Goal: Ask a question: Seek information or help from site administrators or community

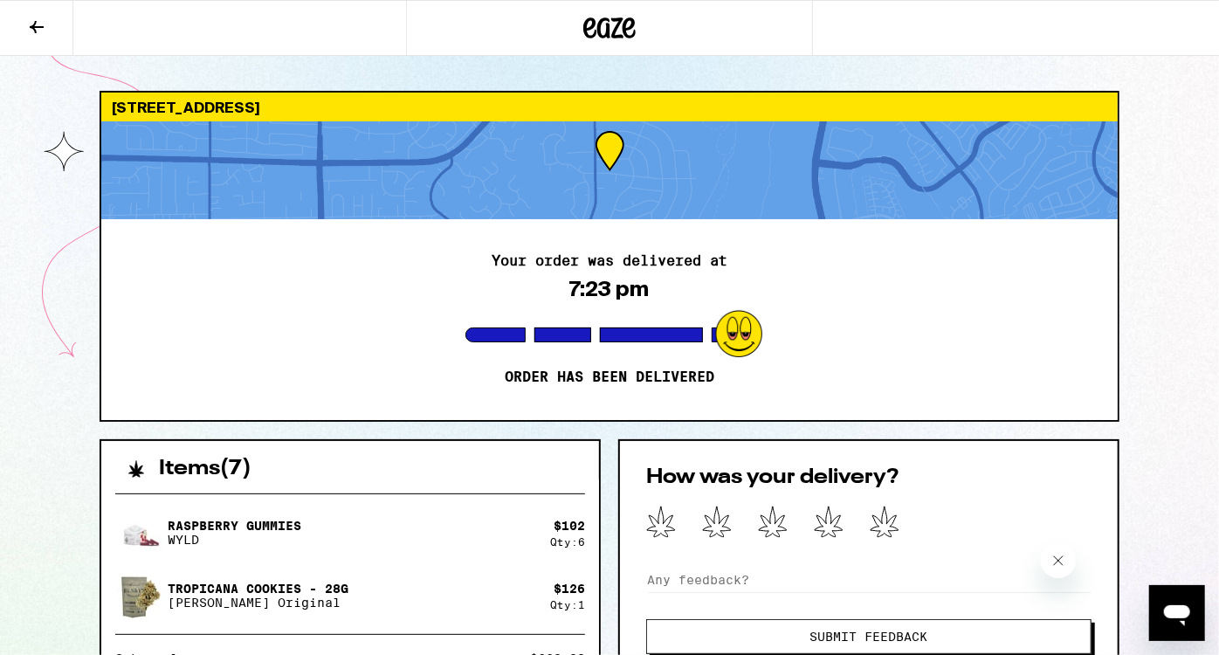
click at [1169, 600] on icon "Open messaging window" at bounding box center [1175, 611] width 31 height 31
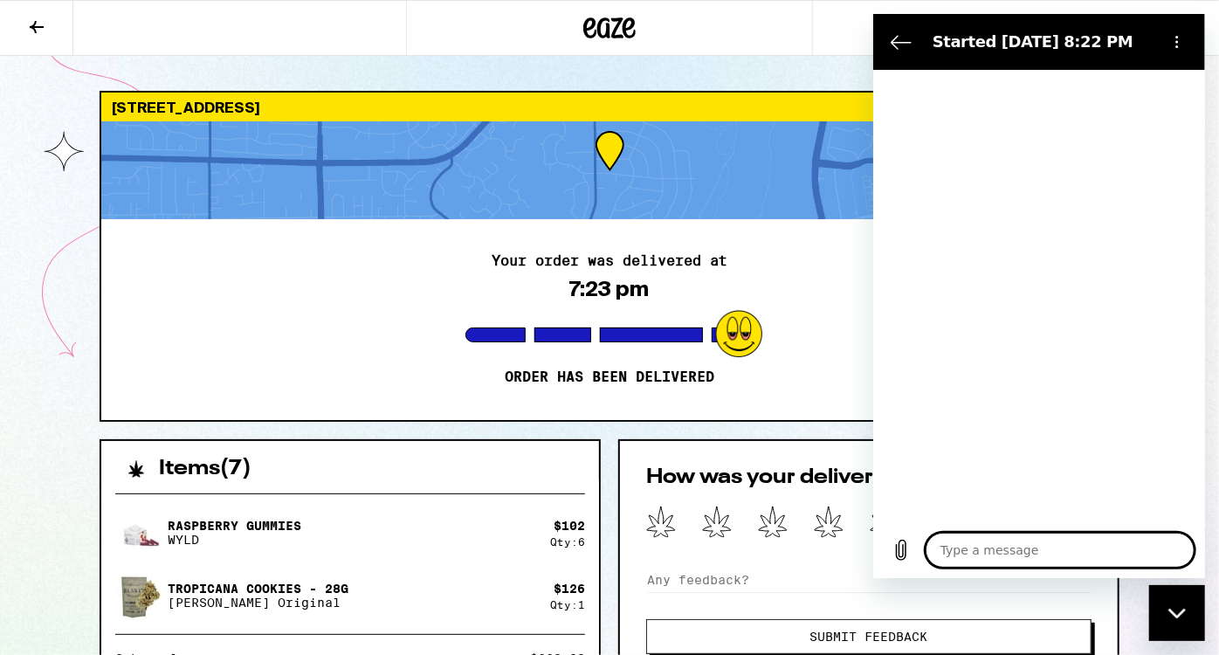
type textarea "x"
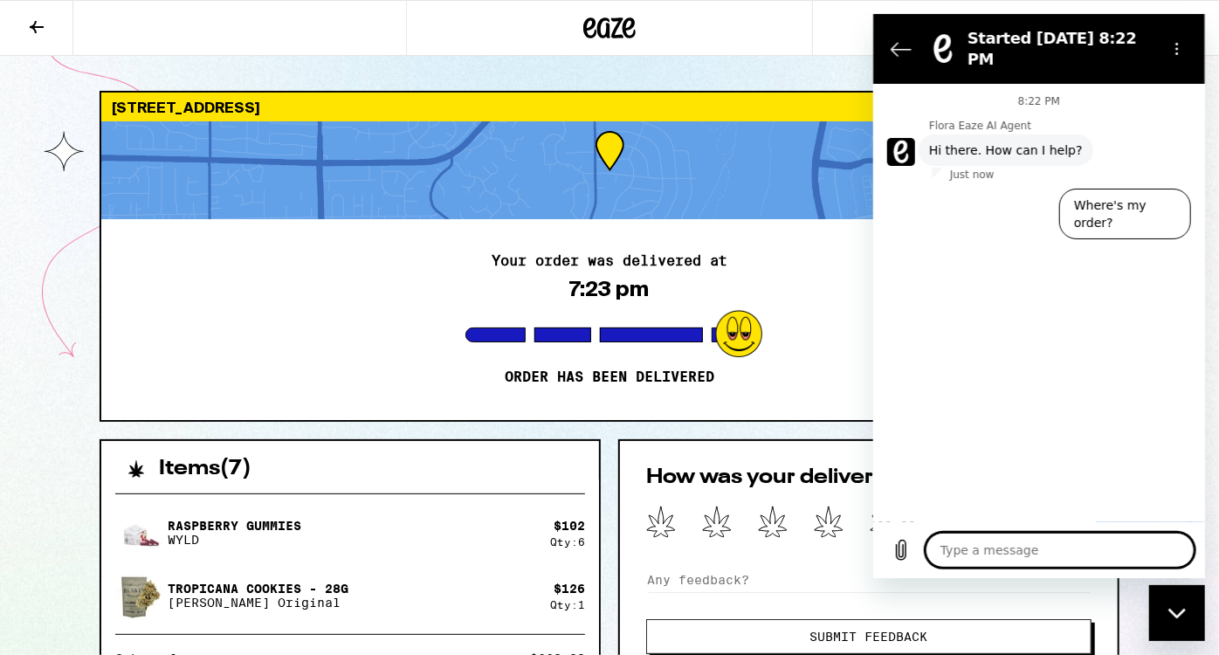
type textarea "t"
type textarea "x"
type textarea "th"
type textarea "x"
type textarea "the"
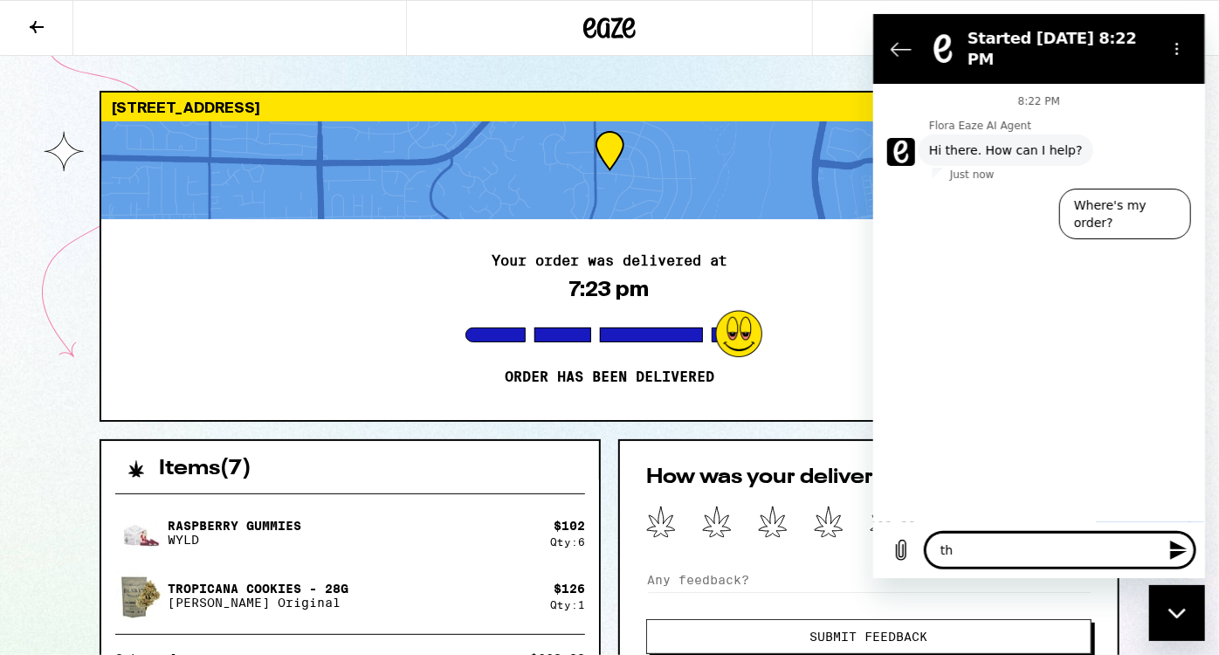
type textarea "x"
type textarea "the"
type textarea "x"
type textarea "the q"
type textarea "x"
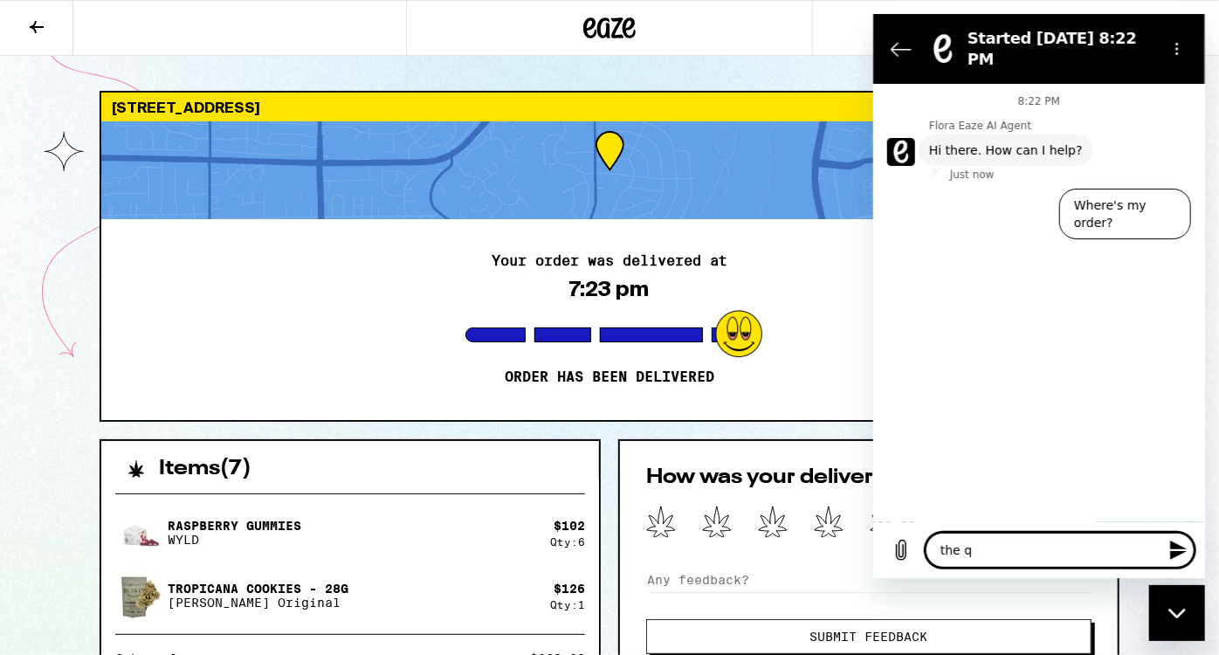
type textarea "the qu"
type textarea "x"
type textarea "the qua"
type textarea "x"
type textarea "the quan"
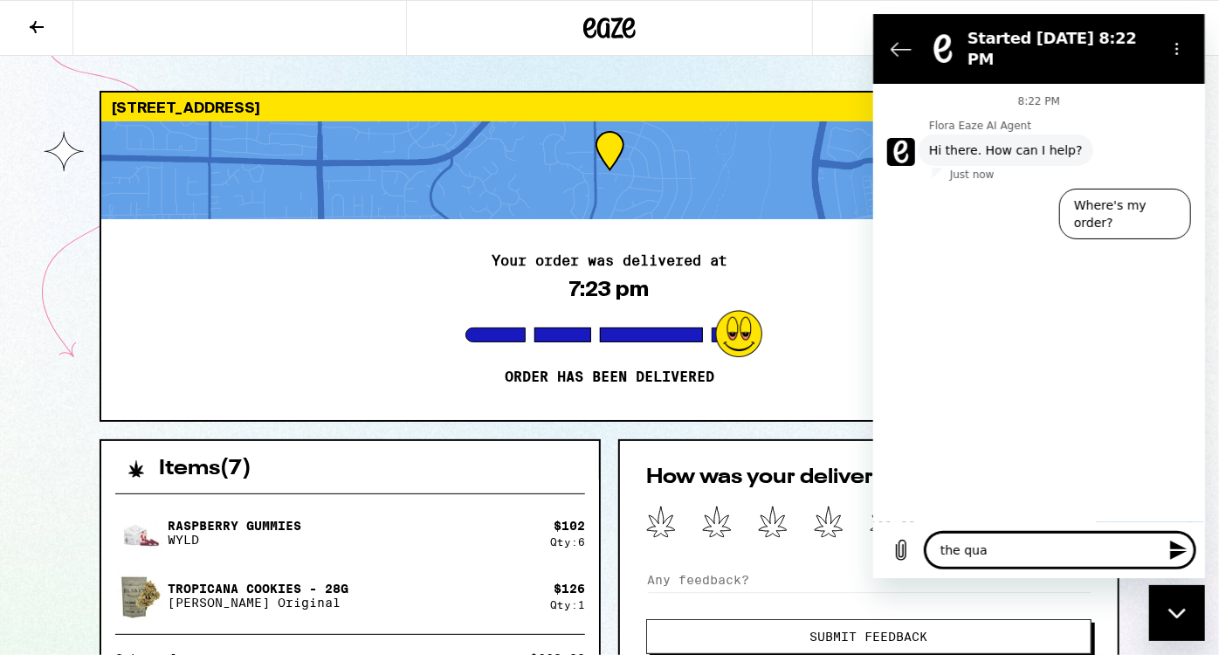
type textarea "x"
type textarea "the quant"
type textarea "x"
type textarea "the quanti"
type textarea "x"
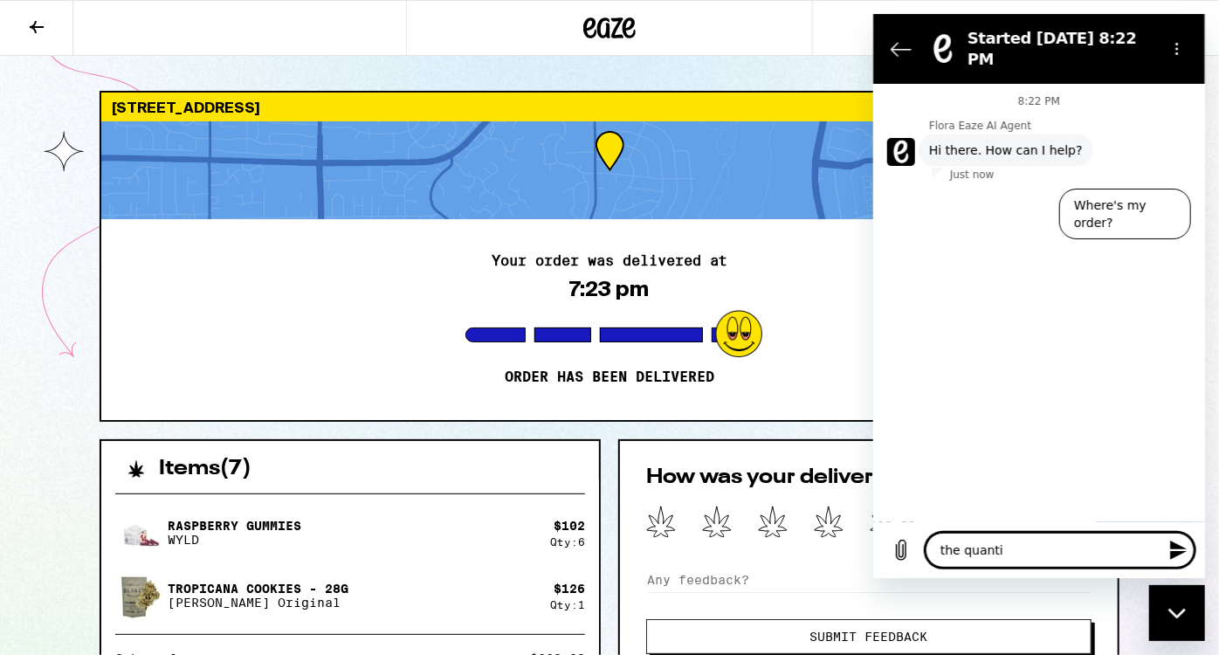
type textarea "the quantit"
type textarea "x"
type textarea "the quantity"
type textarea "x"
type textarea "the quantity"
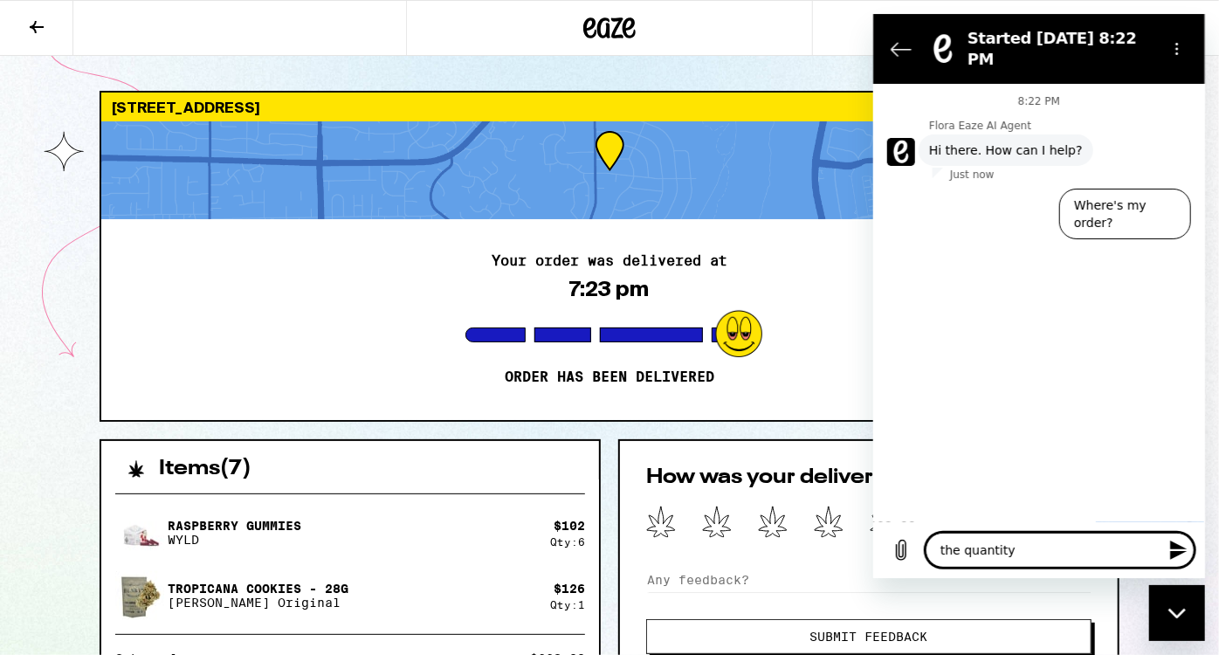
type textarea "x"
type textarea "the quantity o"
type textarea "x"
type textarea "the quantity of"
type textarea "x"
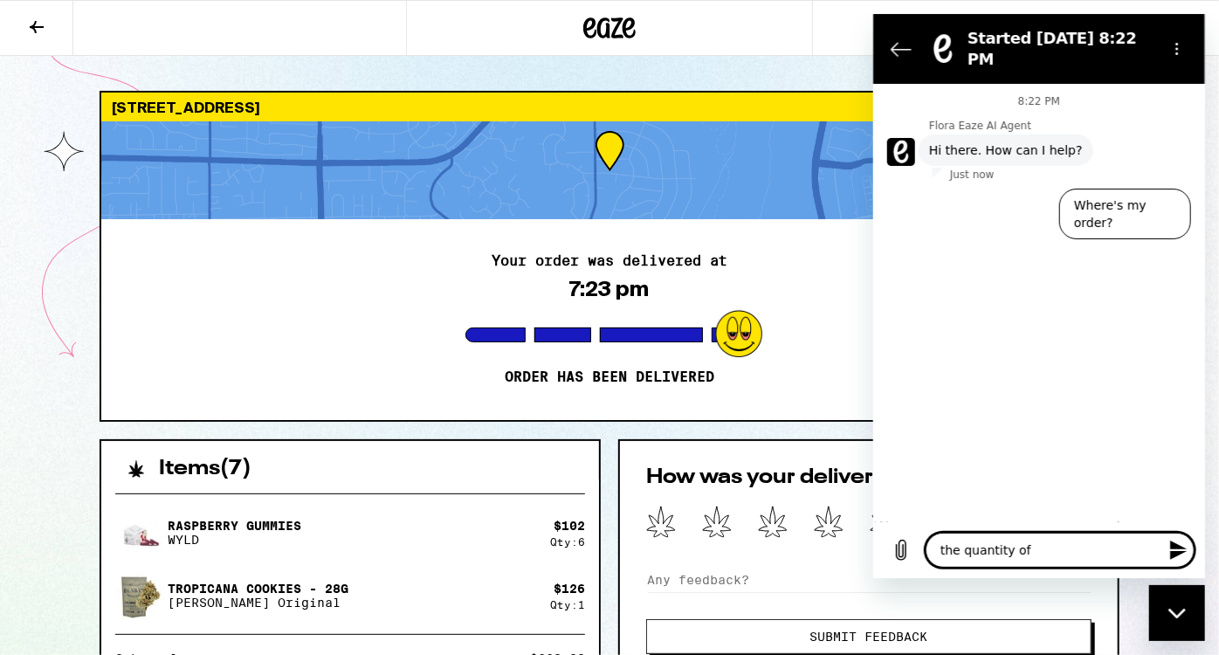
type textarea "the quantity of"
type textarea "x"
type textarea "the quantity of w"
type textarea "x"
type textarea "the quantity of wy"
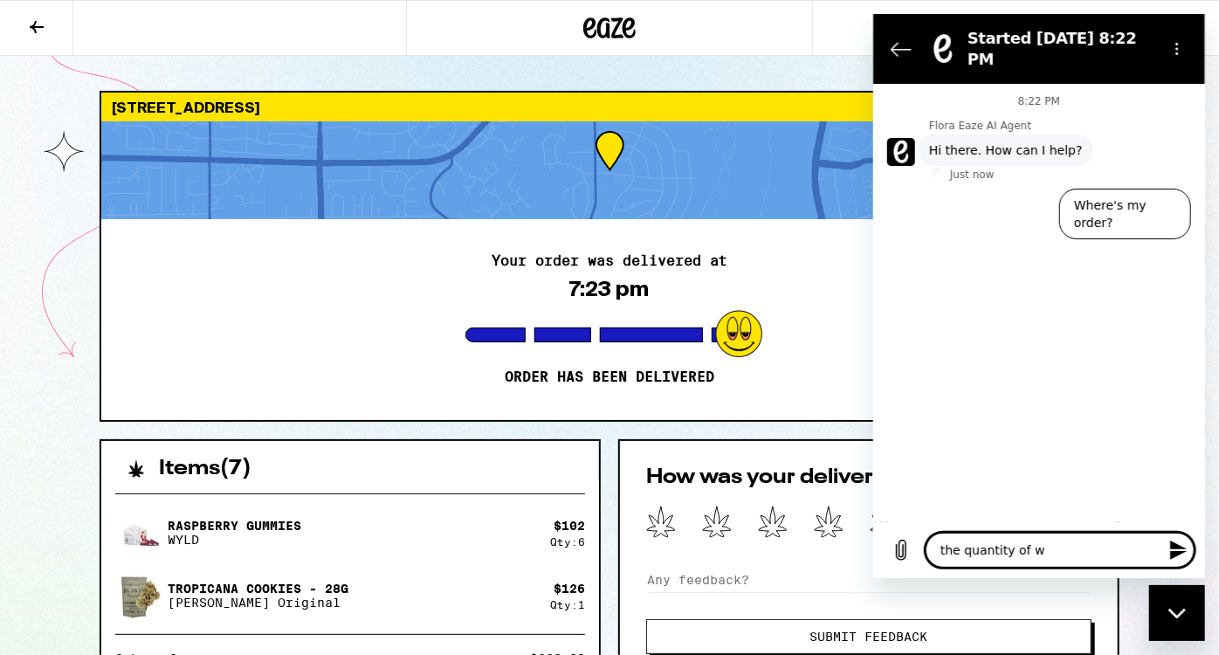
type textarea "x"
type textarea "the quantity of wyl"
type textarea "x"
type textarea "the quantity of wyld"
type textarea "x"
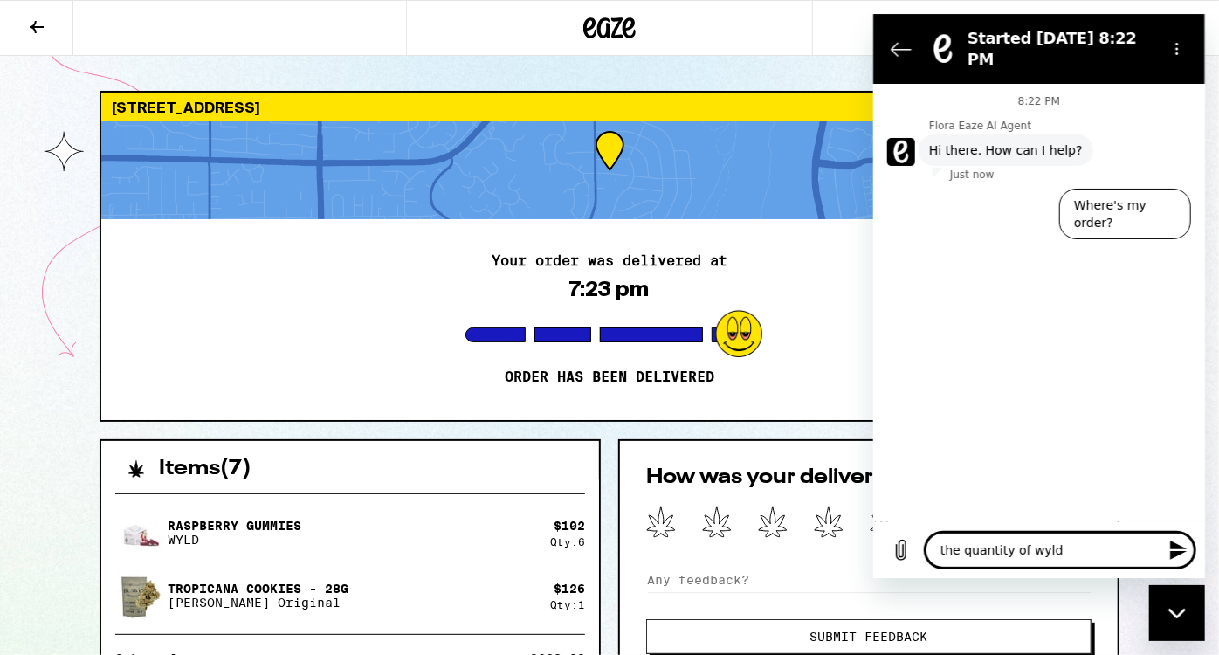
type textarea "the quantity of wyld"
type textarea "x"
type textarea "the quantity of wyld w"
type textarea "x"
type textarea "the quantity of wyld wa"
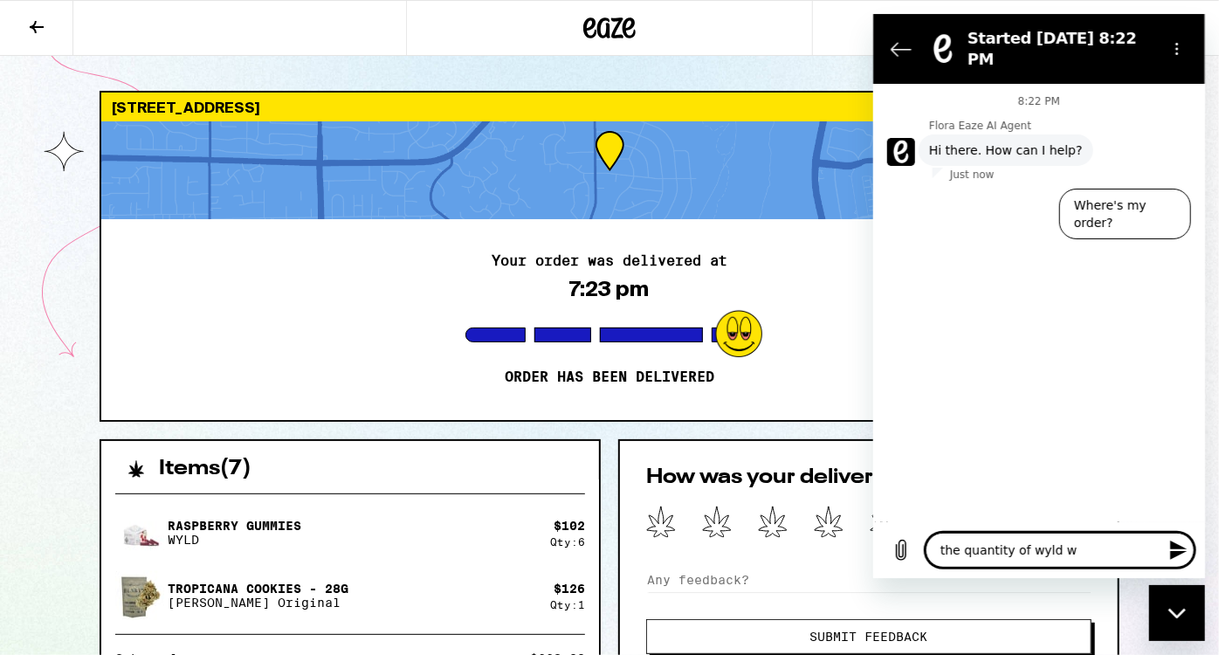
type textarea "x"
type textarea "the quantity of wyld was"
type textarea "x"
type textarea "the quantity of wyld was"
type textarea "x"
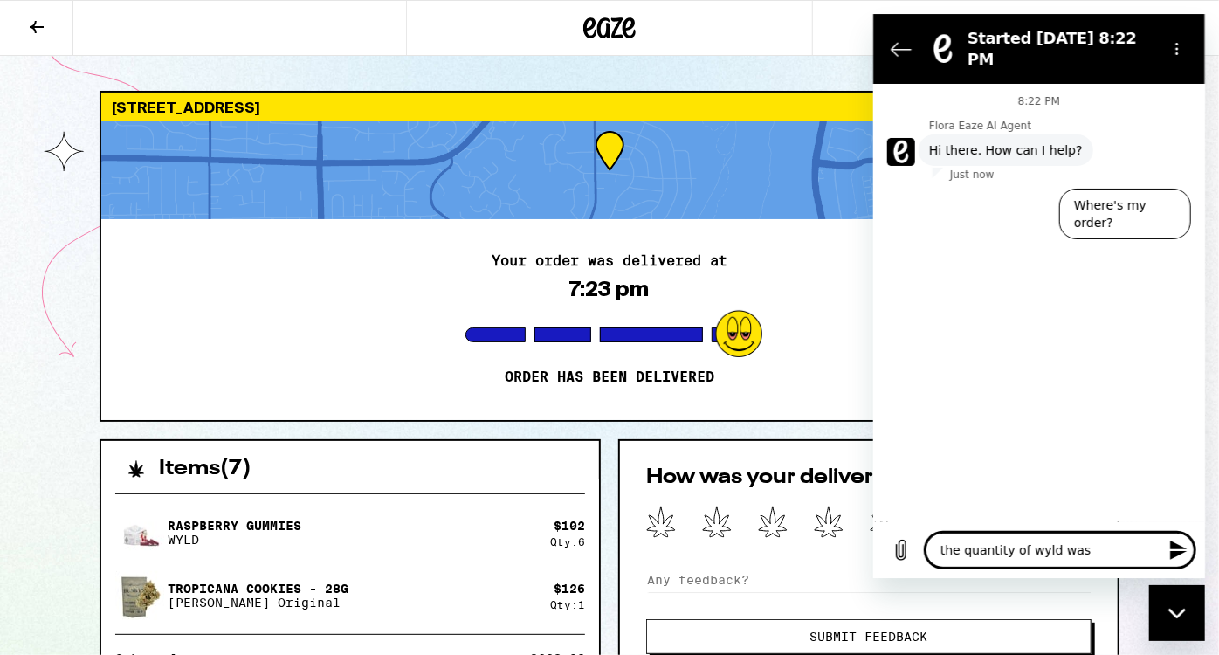
type textarea "the quantity of wyld was n"
type textarea "x"
type textarea "the quantity of wyld was no"
type textarea "x"
type textarea "the quantity of wyld was not"
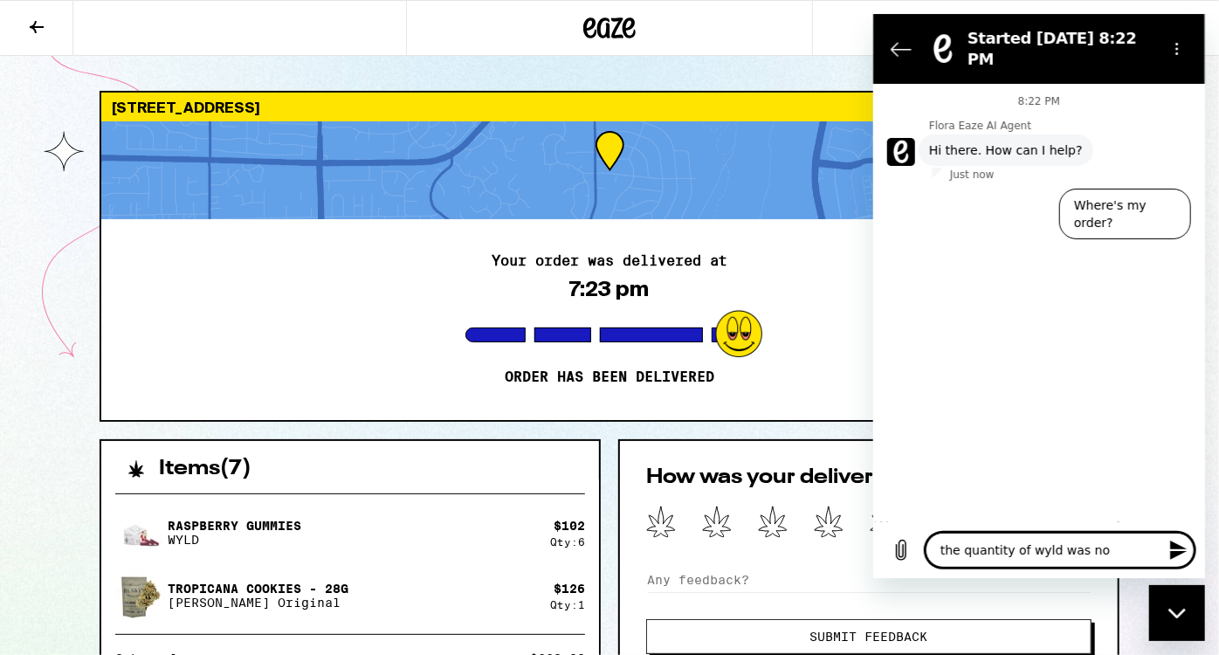
type textarea "x"
type textarea "the quantity of wyld was not6"
type textarea "x"
type textarea "the quantity of wyld was not6,"
type textarea "x"
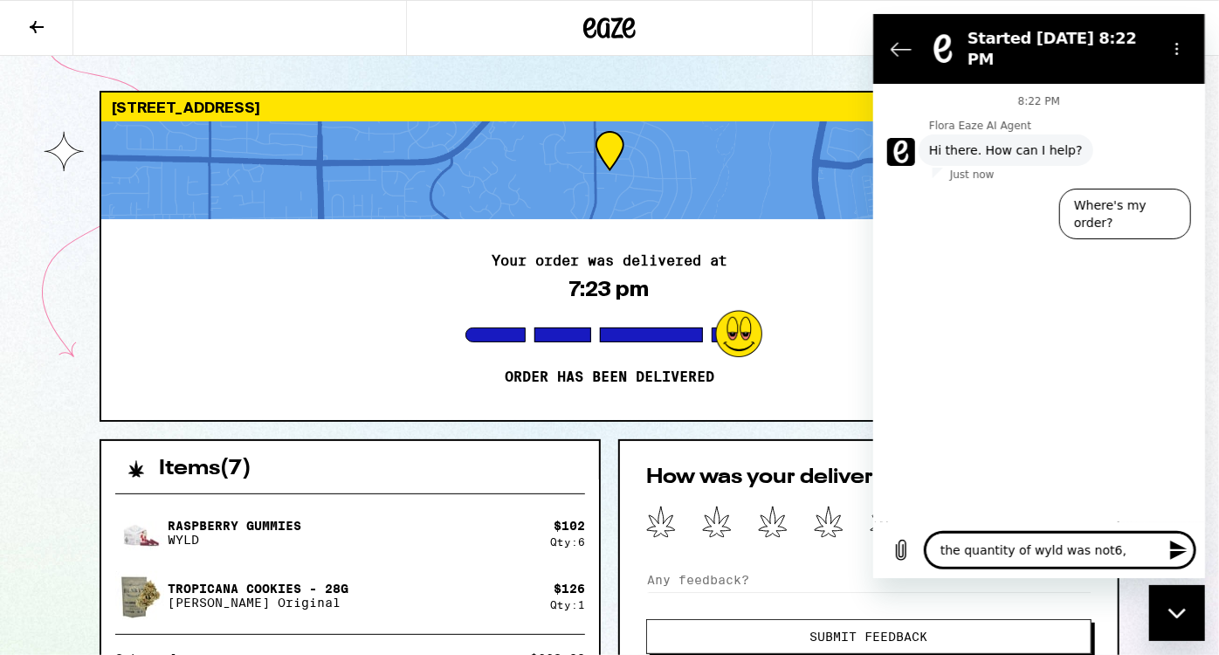
type textarea "the quantity of wyld was not6,"
type textarea "x"
type textarea "the quantity of wyld was not6, i"
type textarea "x"
type textarea "the quantity of wyld was not6, it"
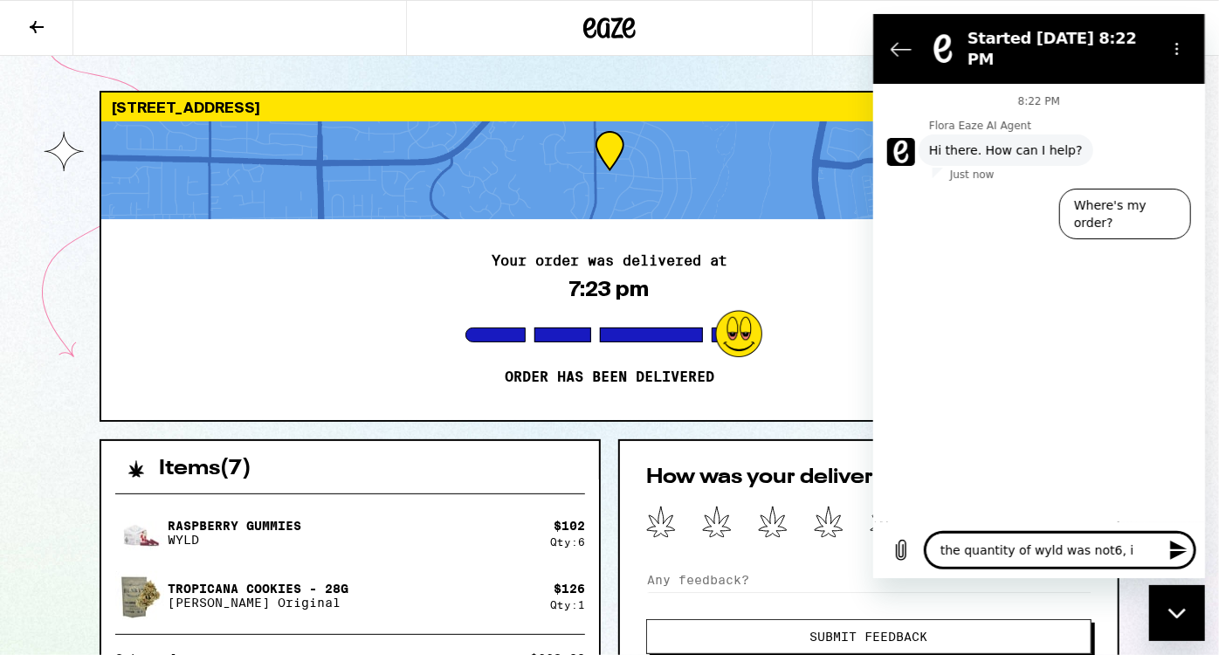
type textarea "x"
type textarea "the quantity of wyld was not6, it"
type textarea "x"
type textarea "the quantity of wyld was not6, it w"
type textarea "x"
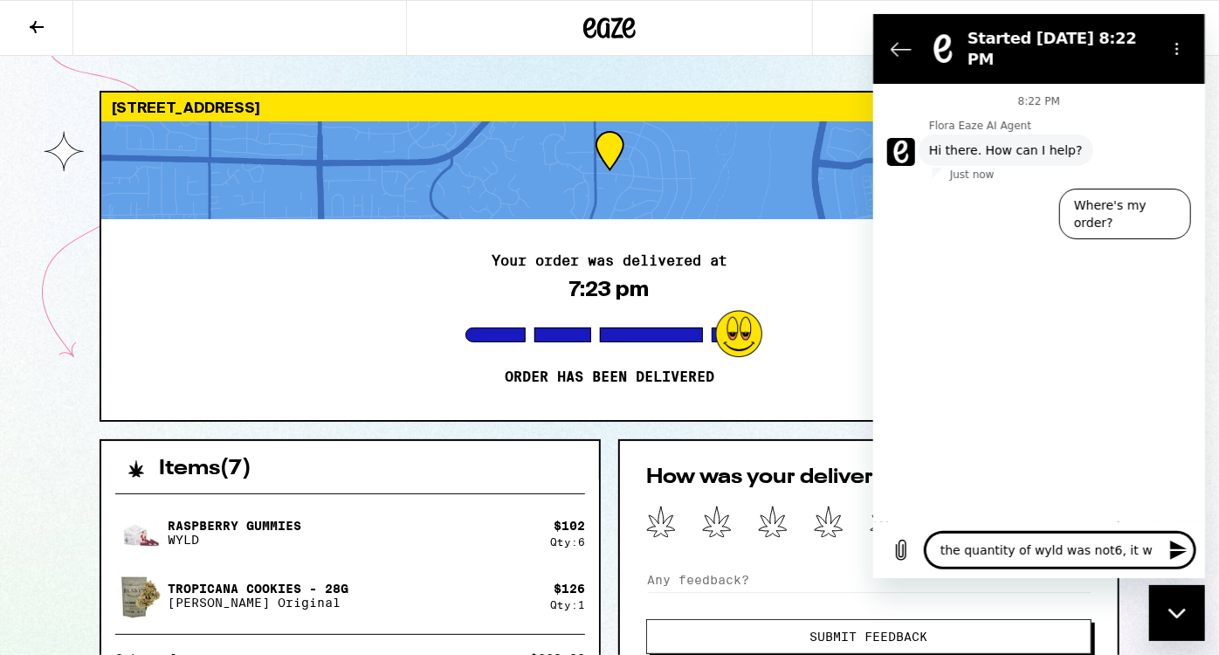
type textarea "the quantity of wyld was not6, it wa"
type textarea "x"
type textarea "the quantity of wyld was not6, it was"
type textarea "x"
type textarea "the quantity of wyld was not6, it was"
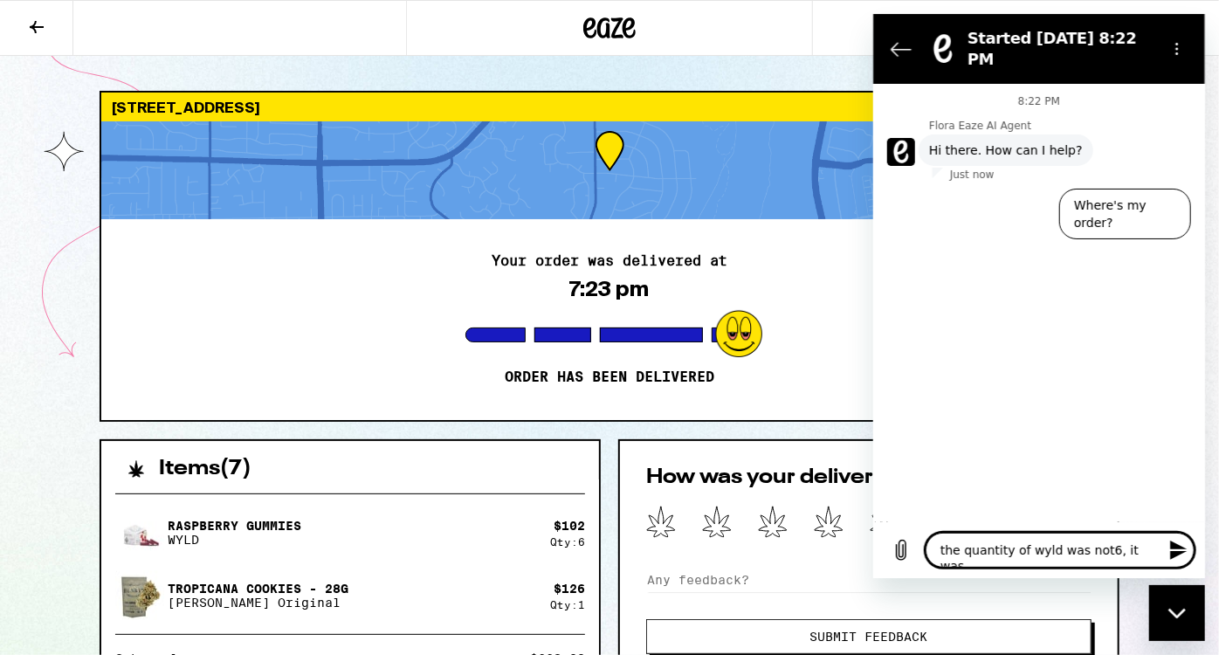
type textarea "x"
type textarea "the quantity of wyld was not6, it was 5"
type textarea "x"
type textarea "the quantity of wyld was not6, it was 5."
type textarea "x"
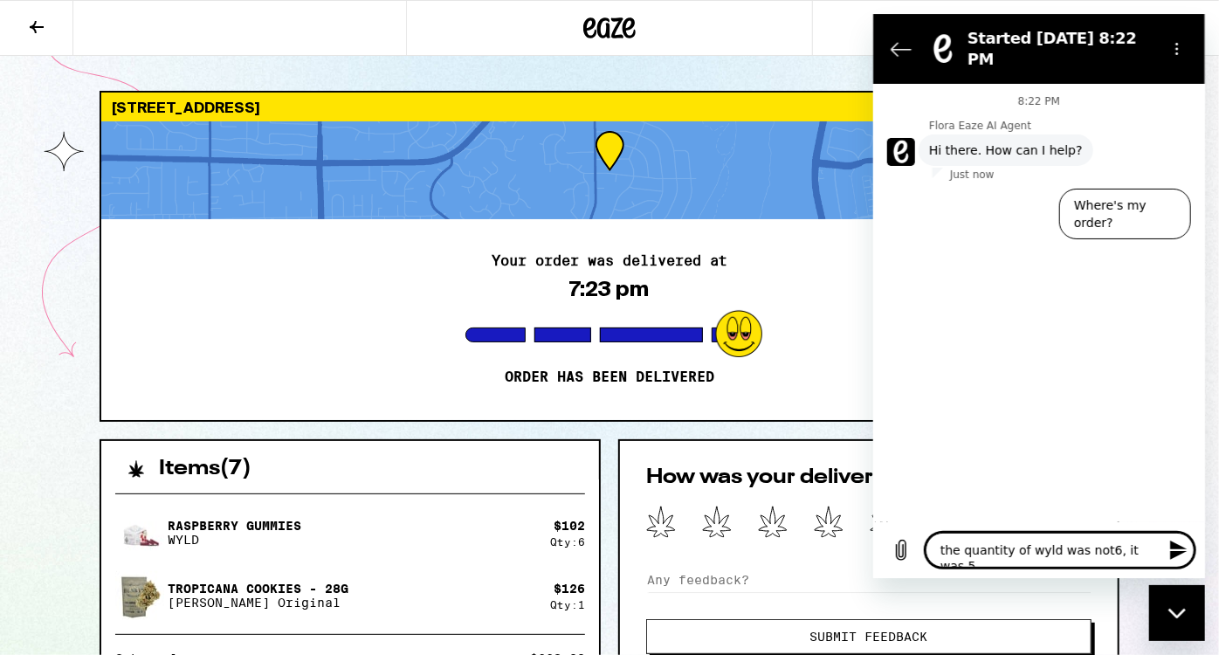
type textarea "the quantity of wyld was not6, it was 5."
type textarea "x"
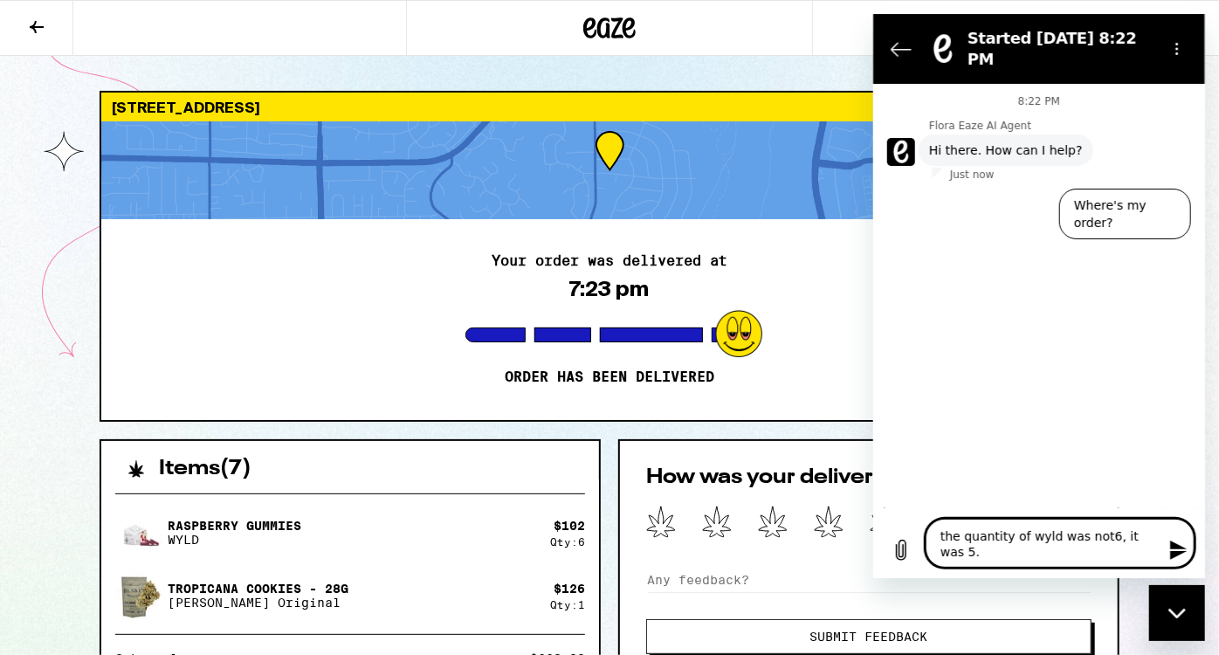
type textarea "the quantity of wyld was not6, it was 5. i"
type textarea "x"
type textarea "the quantity of wyld was not6, it was 5. in"
type textarea "x"
type textarea "the quantity of wyld was not6, it was 5. in"
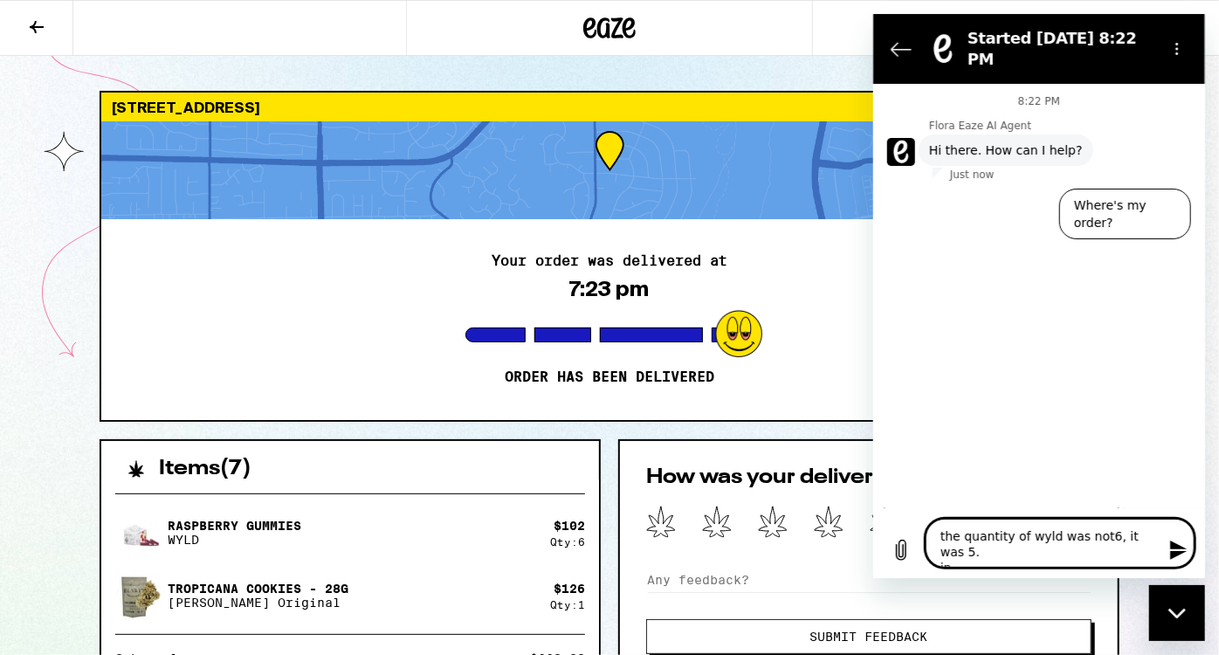
type textarea "x"
type textarea "the quantity of wyld was not6, it was 5. in t"
type textarea "x"
type textarea "the quantity of wyld was not6, it was 5. in th"
type textarea "x"
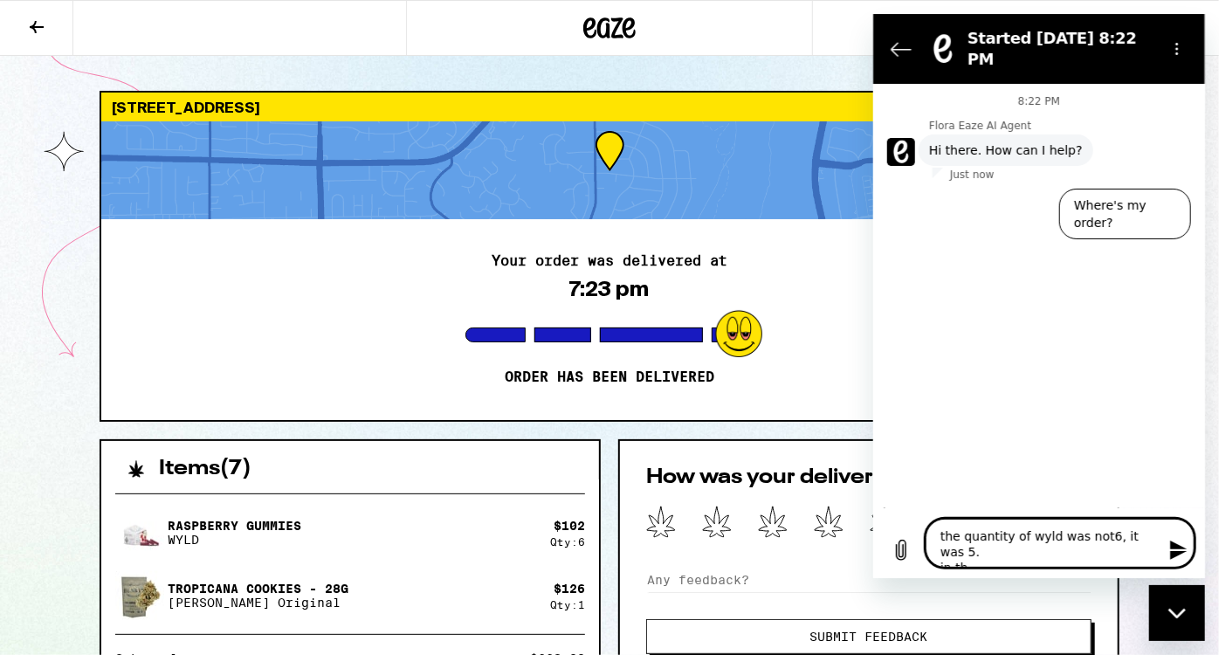
type textarea "the quantity of wyld was not6, it was 5. in th"
type textarea "x"
type textarea "the quantity of wyld was not6, it was 5. in th"
type textarea "x"
type textarea "the quantity of wyld was not6, it was 5. in the"
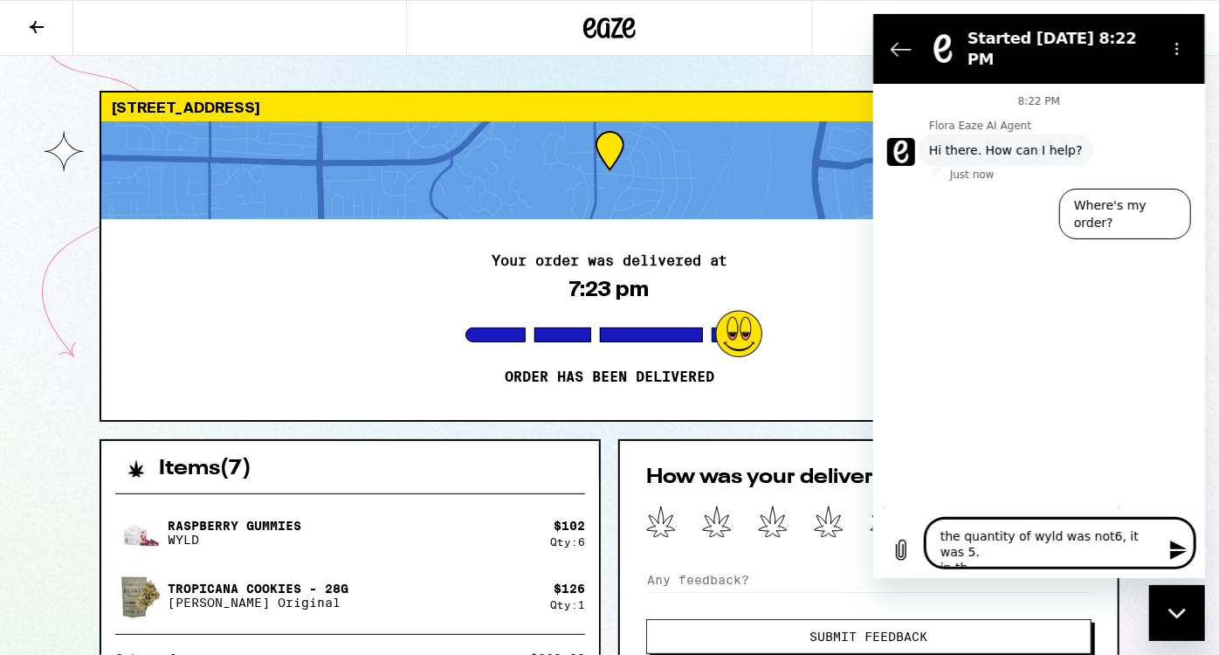
type textarea "x"
type textarea "the quantity of wyld was not6, it was 5. in the"
type textarea "x"
type textarea "the quantity of wyld was not6, it was 5. in the f"
type textarea "x"
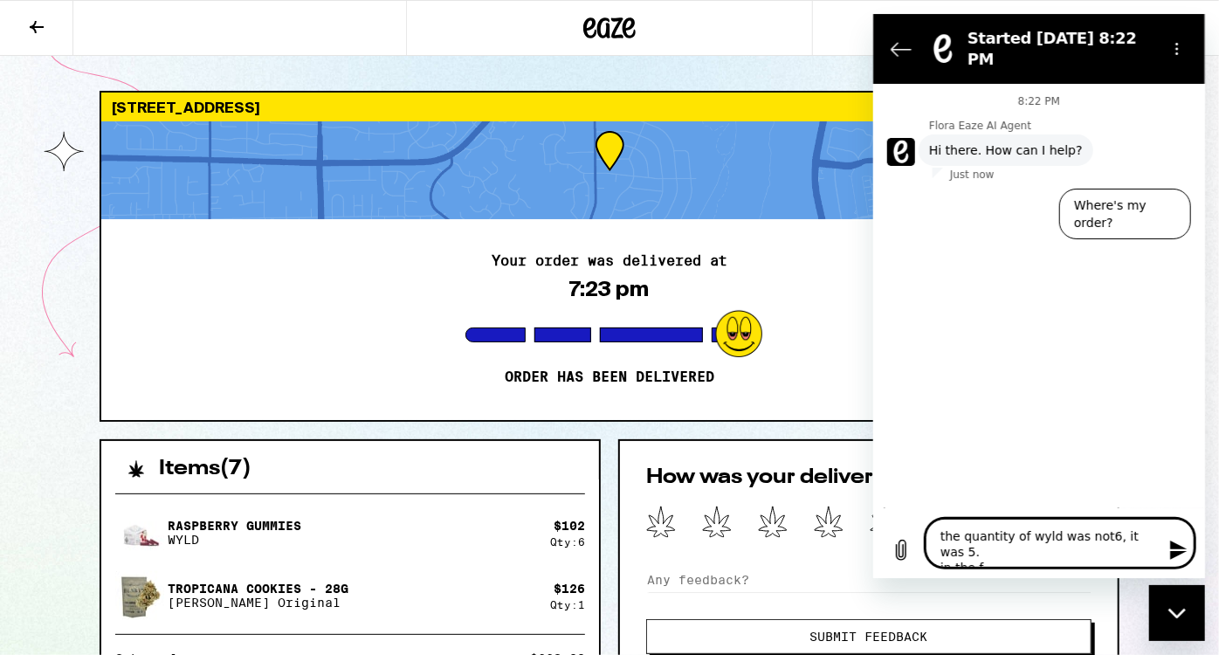
type textarea "the quantity of wyld was not6, it was 5. in the fu"
type textarea "x"
type textarea "the quantity of wyld was not6, it was 5. in the fut"
type textarea "x"
type textarea "the quantity of wyld was not6, it was 5. in the futu"
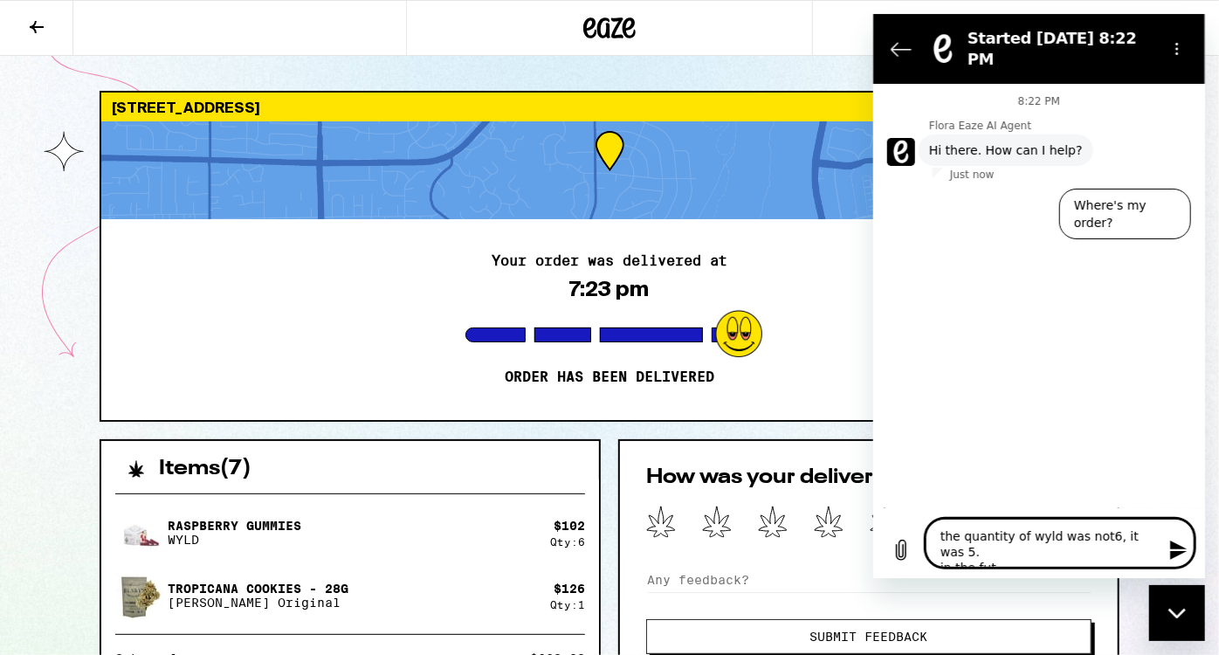
type textarea "x"
type textarea "the quantity of wyld was not6, it was 5. in the futur"
type textarea "x"
type textarea "the quantity of wyld was not6, it was 5. in the future"
type textarea "x"
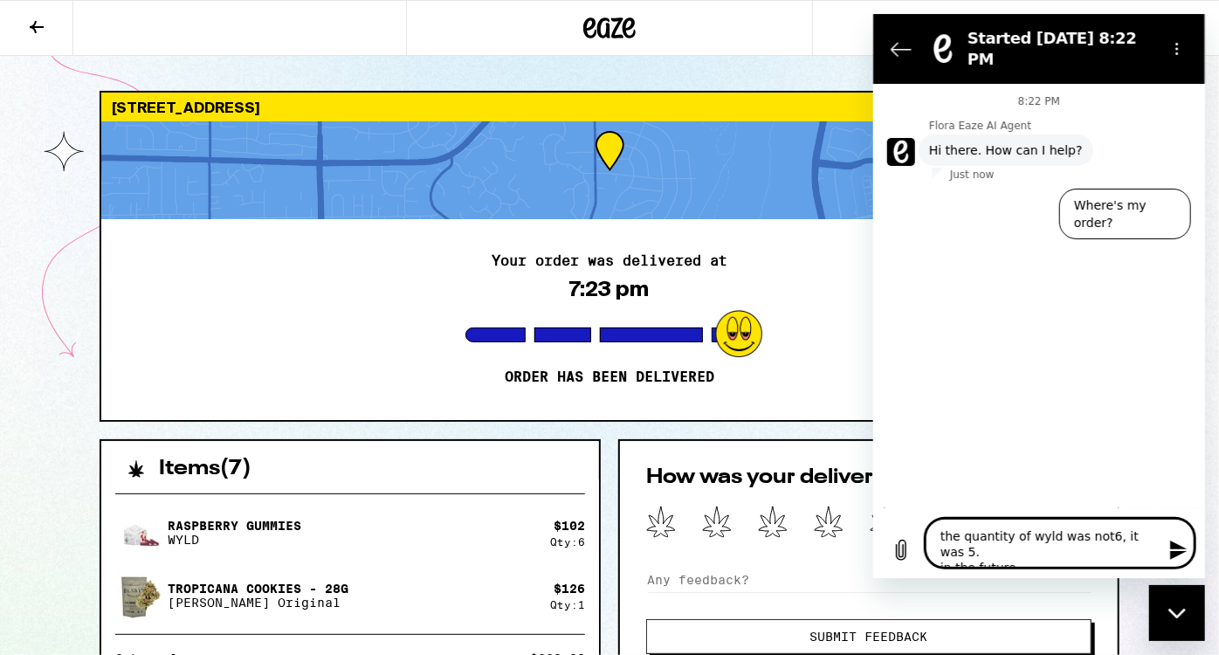
type textarea "the quantity of wyld was not6, it was 5. in the future"
type textarea "x"
type textarea "the quantity of wyld was not6, it was 5. in the future i"
type textarea "x"
type textarea "the quantity of wyld was not6, it was 5. in the future i"
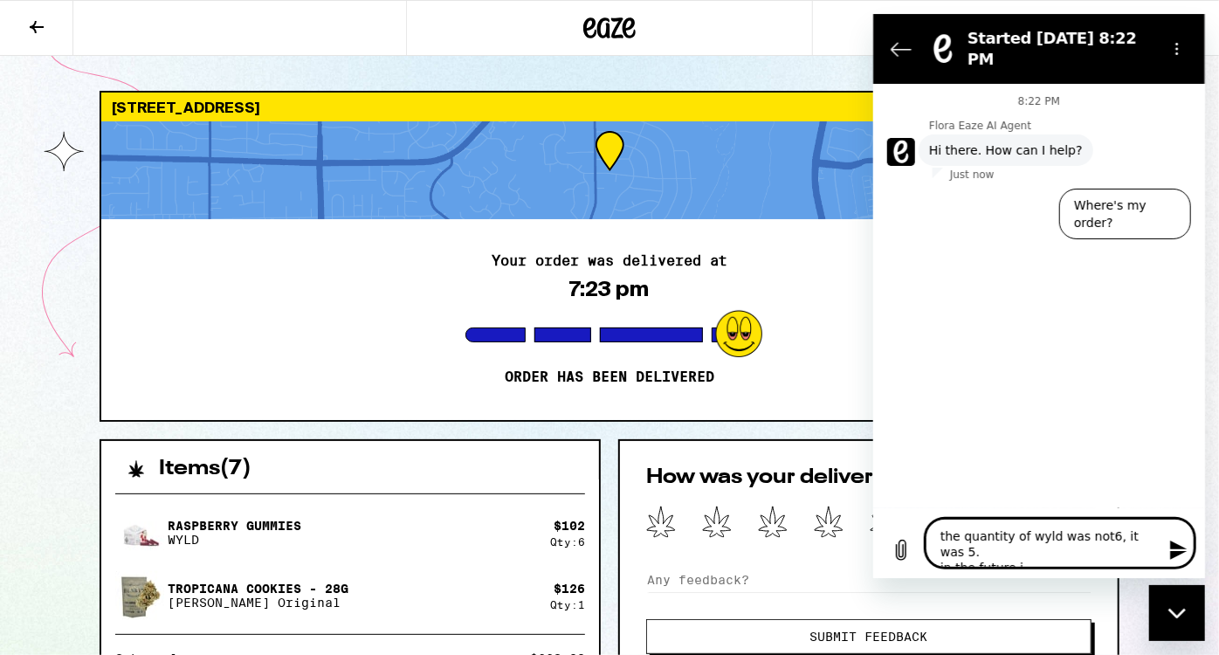
type textarea "x"
type textarea "the quantity of wyld was not6, it was 5. in the future i w"
type textarea "x"
type textarea "the quantity of wyld was not6, it was 5. in the future i wo"
type textarea "x"
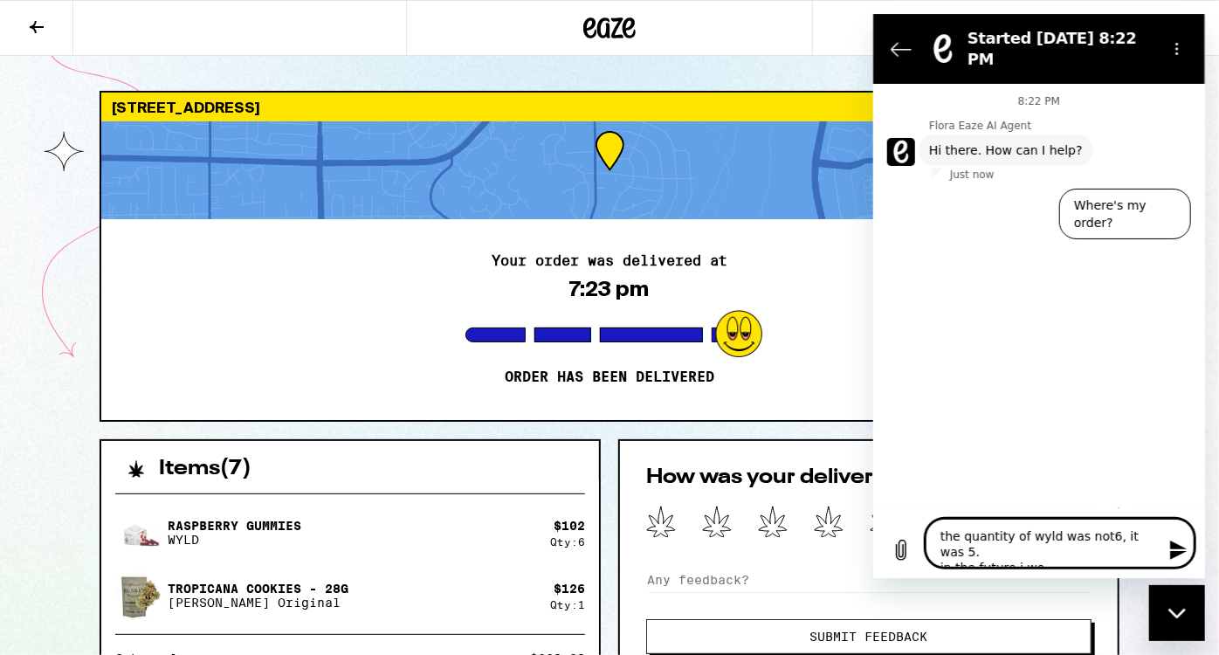
type textarea "the quantity of wyld was not6, it was 5. in the future i wou"
type textarea "x"
type textarea "the quantity of wyld was not6, it was 5. in the future i woul"
type textarea "x"
type textarea "the quantity of wyld was not6, it was 5. in the future i would"
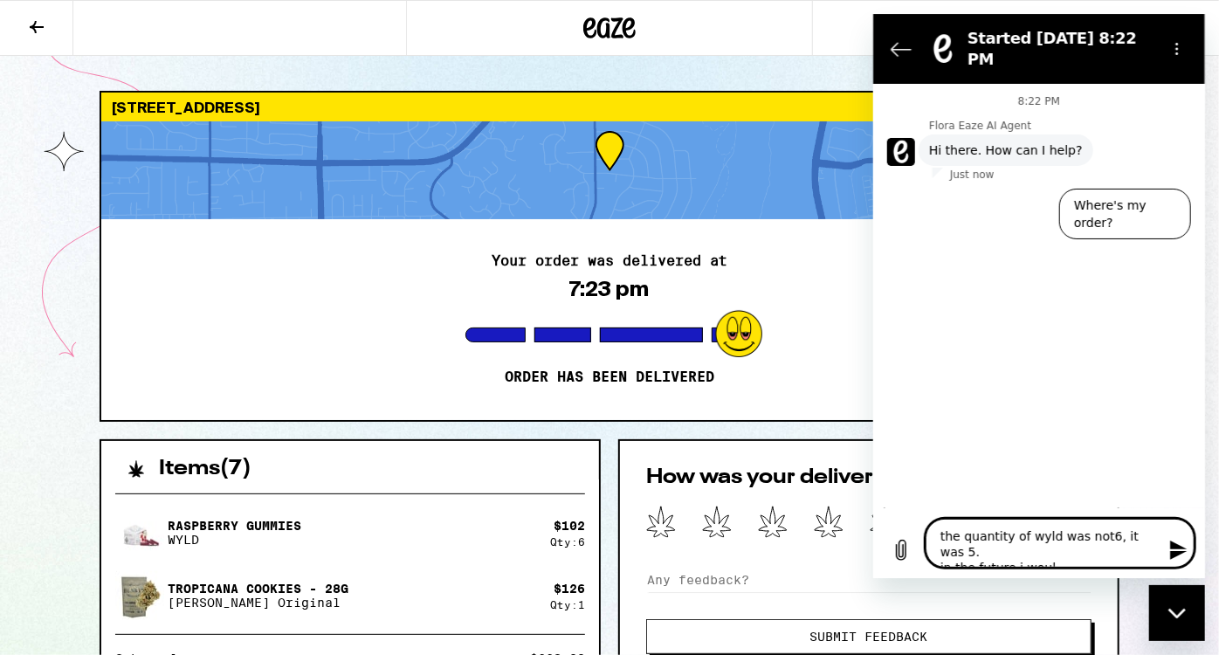
type textarea "x"
type textarea "the quantity of wyld was not6, it was 5. in the future i would"
type textarea "x"
type textarea "the quantity of wyld was not6, it was 5. in the future i would l"
type textarea "x"
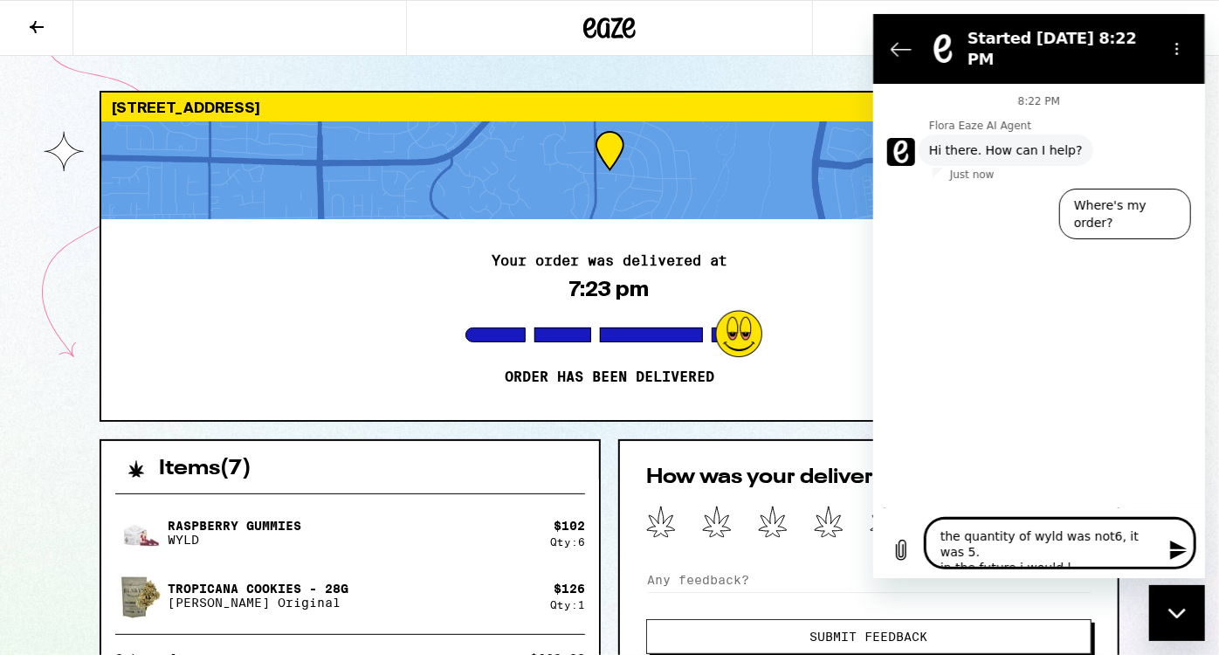
type textarea "the quantity of wyld was not6, it was 5. in the future i would li"
type textarea "x"
type textarea "the quantity of wyld was not6, it was 5. in the future i would lik"
type textarea "x"
type textarea "the quantity of wyld was not6, it was 5. in the future i would like"
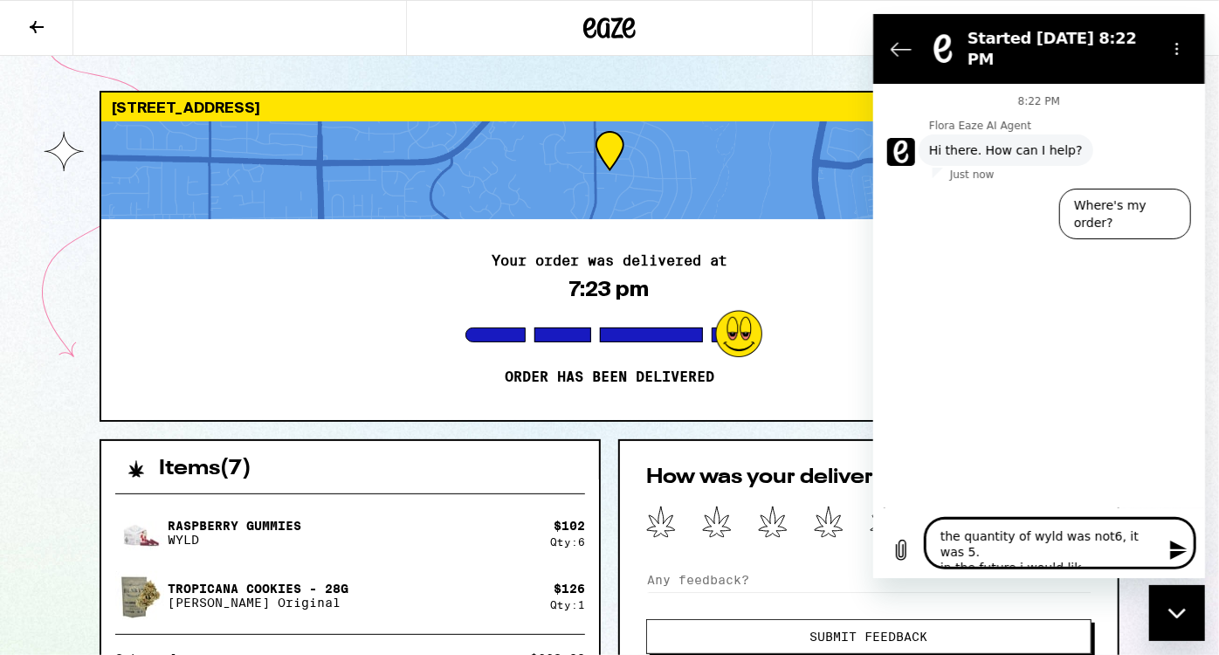
type textarea "x"
type textarea "the quantity of wyld was not6, it was 5. in the future i would like"
type textarea "x"
type textarea "the quantity of wyld was not6, it was 5. in the future i would like t"
type textarea "x"
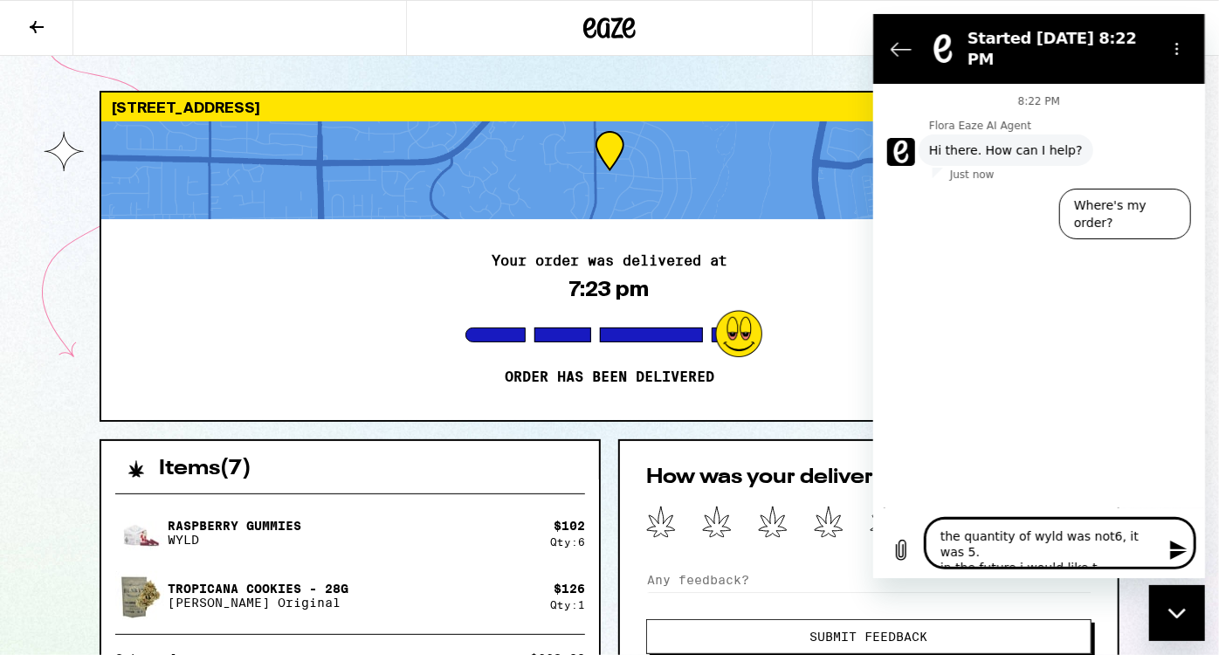
type textarea "the quantity of wyld was not6, it was 5. in the future i would like th"
type textarea "x"
type textarea "the quantity of wyld was not6, it was 5. in the future i would like the"
type textarea "x"
type textarea "the quantity of wyld was not6, it was 5. in the future i would like the"
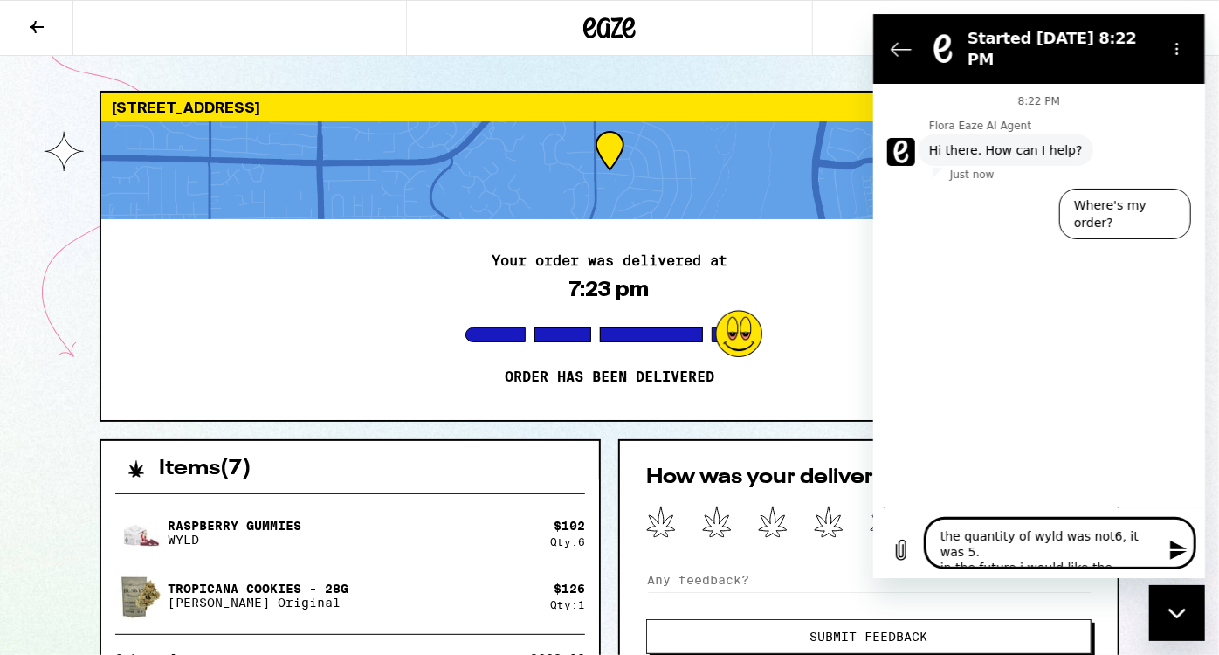
type textarea "x"
type textarea "the quantity of wyld was not6, it was 5. in the future i would like the d"
type textarea "x"
type textarea "the quantity of wyld was not6, it was 5. in the future i would like the dr"
type textarea "x"
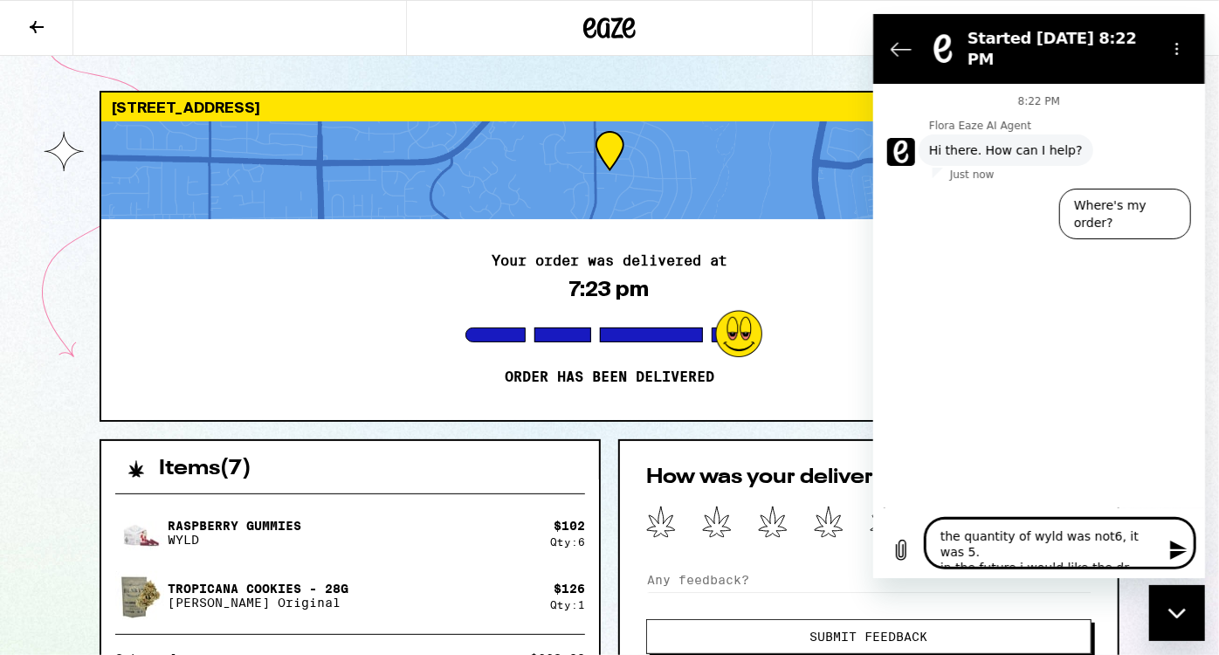
type textarea "the quantity of wyld was not6, it was 5. in the future i would like the dri"
type textarea "x"
type textarea "the quantity of wyld was not6, it was 5. in the future i would like the driv"
type textarea "x"
type textarea "the quantity of wyld was not6, it was 5. in the future i would like the drive"
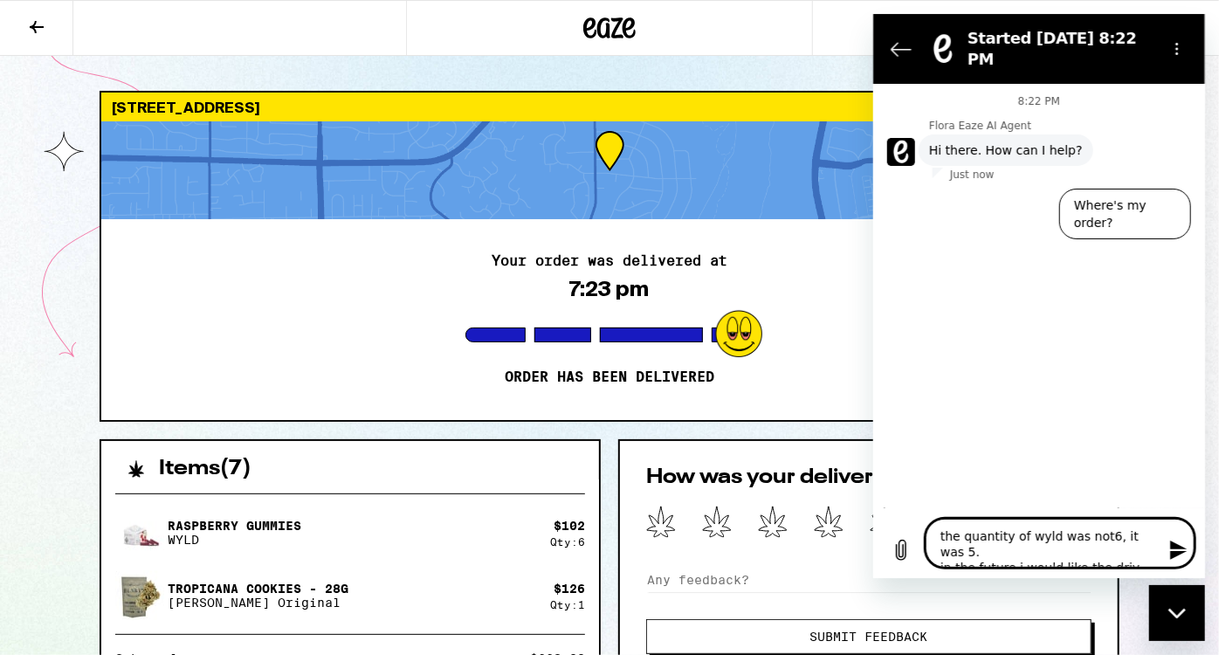
type textarea "x"
type textarea "the quantity of wyld was not6, it was 5. in the future i would like the driver"
type textarea "x"
type textarea "the quantity of wyld was not6, it was 5. in the future i would like the driver"
type textarea "x"
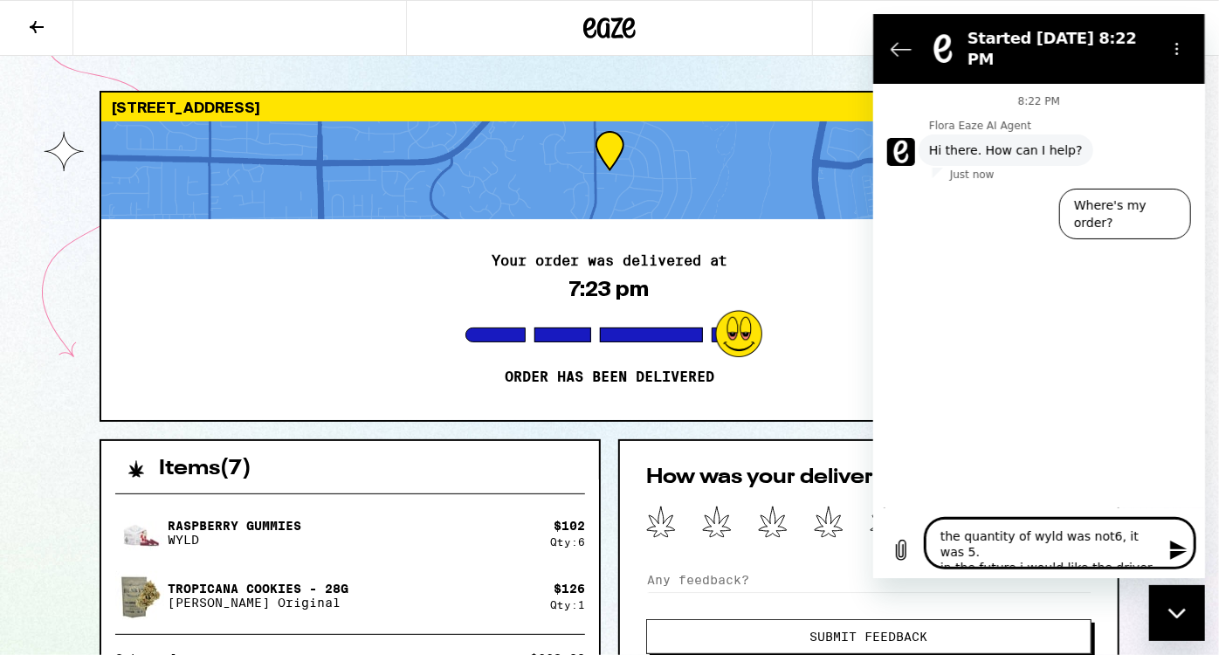
type textarea "the quantity of wyld was not6, it was 5. in the future i would like the driver t"
type textarea "x"
type textarea "the quantity of wyld was not6, it was 5. in the future i would like the driver …"
type textarea "x"
type textarea "the quantity of wyld was not6, it was 5. in the future i would like the driver …"
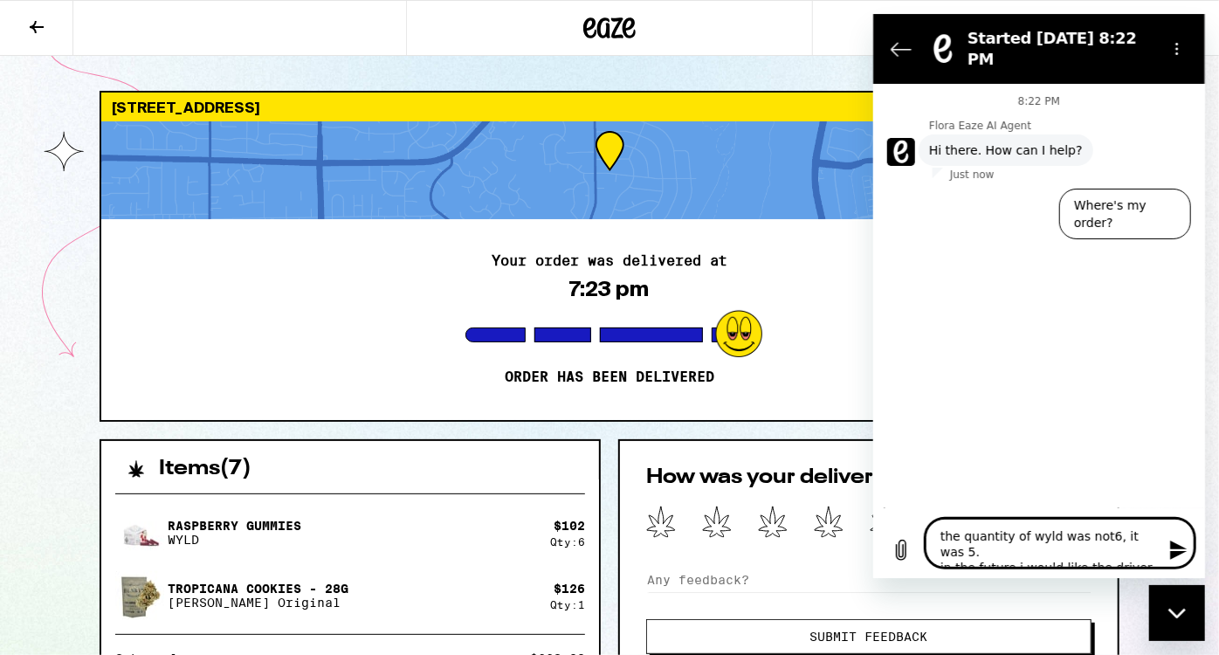
type textarea "x"
type textarea "the quantity of wyld was not6, it was 5. in the future i would like the driver …"
type textarea "x"
type textarea "the quantity of wyld was not6, it was 5. in the future i would like the driver …"
type textarea "x"
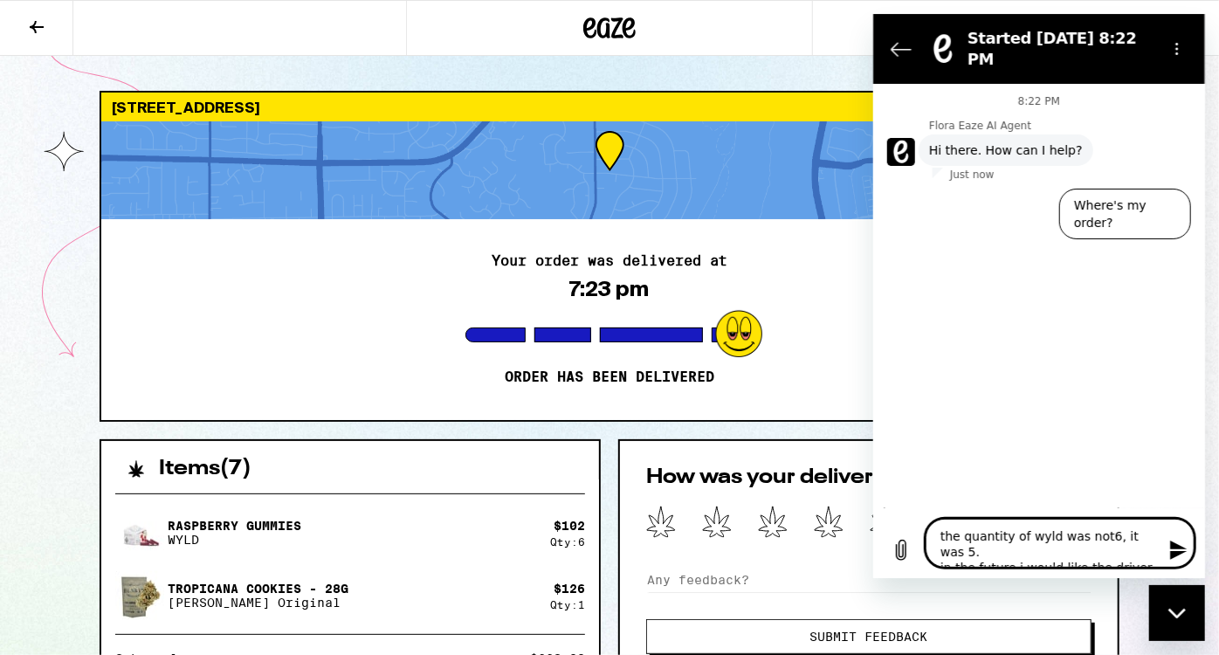
type textarea "the quantity of wyld was not6, it was 5. in the future i would like the driver …"
type textarea "x"
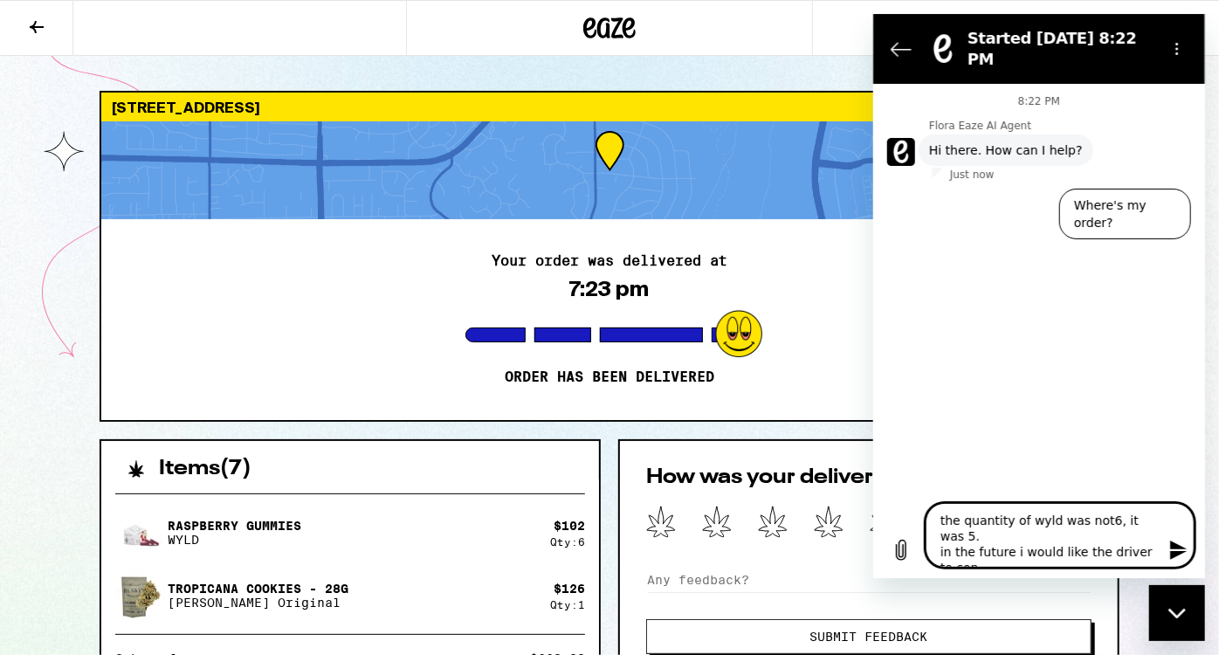
type textarea "the quantity of wyld was not6, it was 5. in the future i would like the driver …"
type textarea "x"
type textarea "the quantity of wyld was not6, it was 5. in the future i would like the driver …"
type textarea "x"
type textarea "the quantity of wyld was not6, it was 5. in the future i would like the driver …"
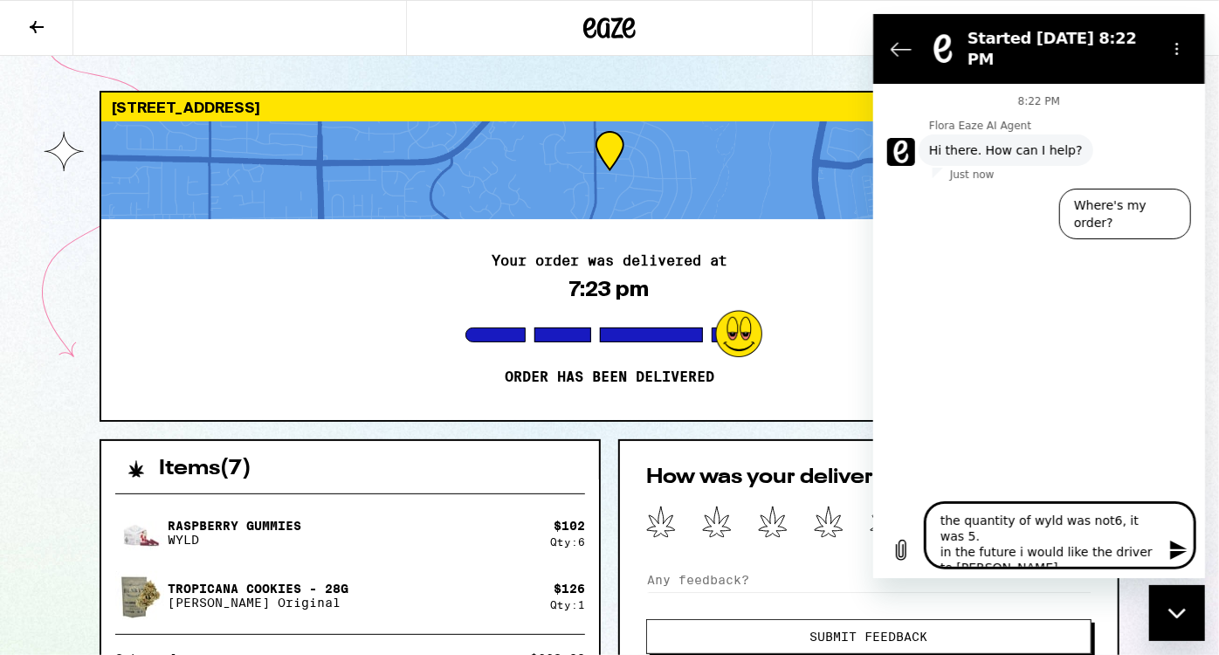
type textarea "x"
type textarea "the quantity of wyld was not6, it was 5. in the future i would like the driver …"
type textarea "x"
type textarea "the quantity of wyld was not6, it was 5. in the future i would like the driver …"
type textarea "x"
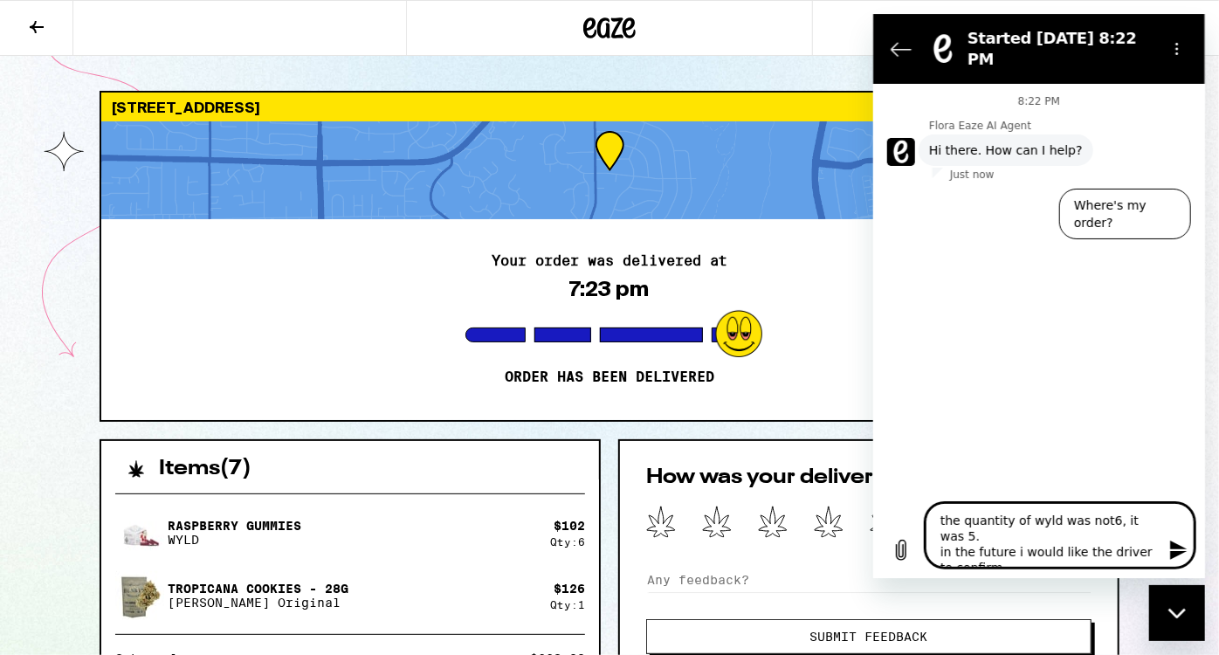
type textarea "the quantity of wyld was not6, it was 5. in the future i would like the driver …"
type textarea "x"
type textarea "the quantity of wyld was not6, it was 5. in the future i would like the driver …"
type textarea "x"
type textarea "the quantity of wyld was not6, it was 5. in the future i would like the driver …"
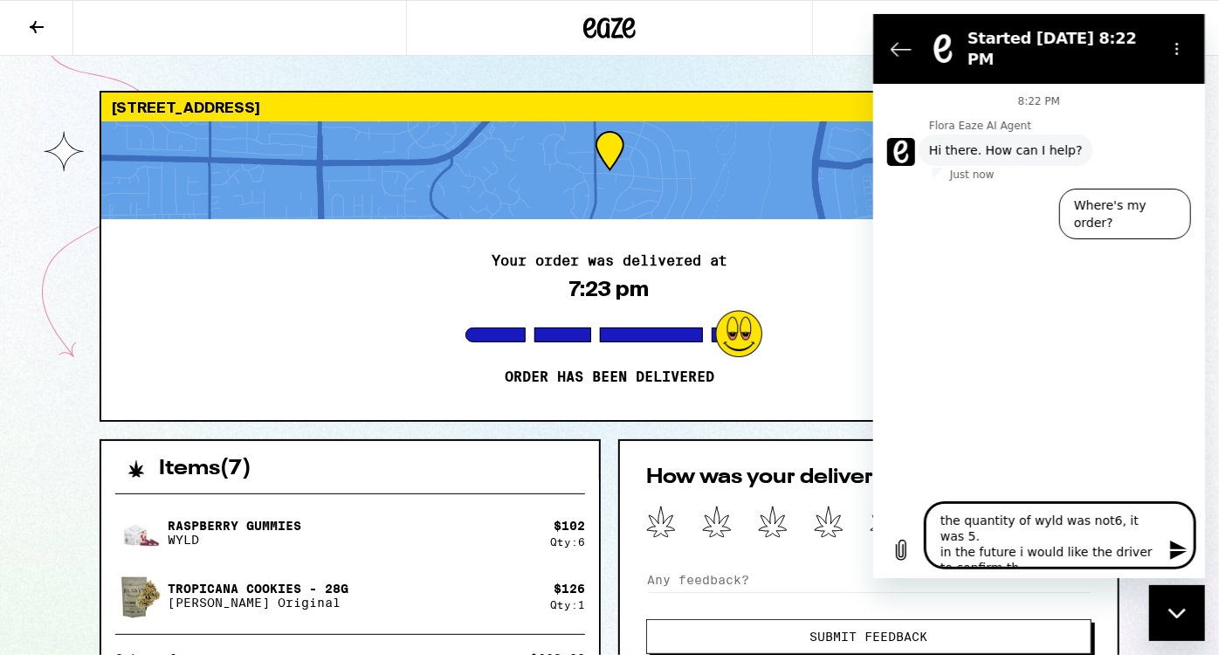
type textarea "x"
type textarea "the quantity of wyld was not6, it was 5. in the future i would like the driver …"
type textarea "x"
type textarea "the quantity of wyld was not6, it was 5. in the future i would like the driver …"
type textarea "x"
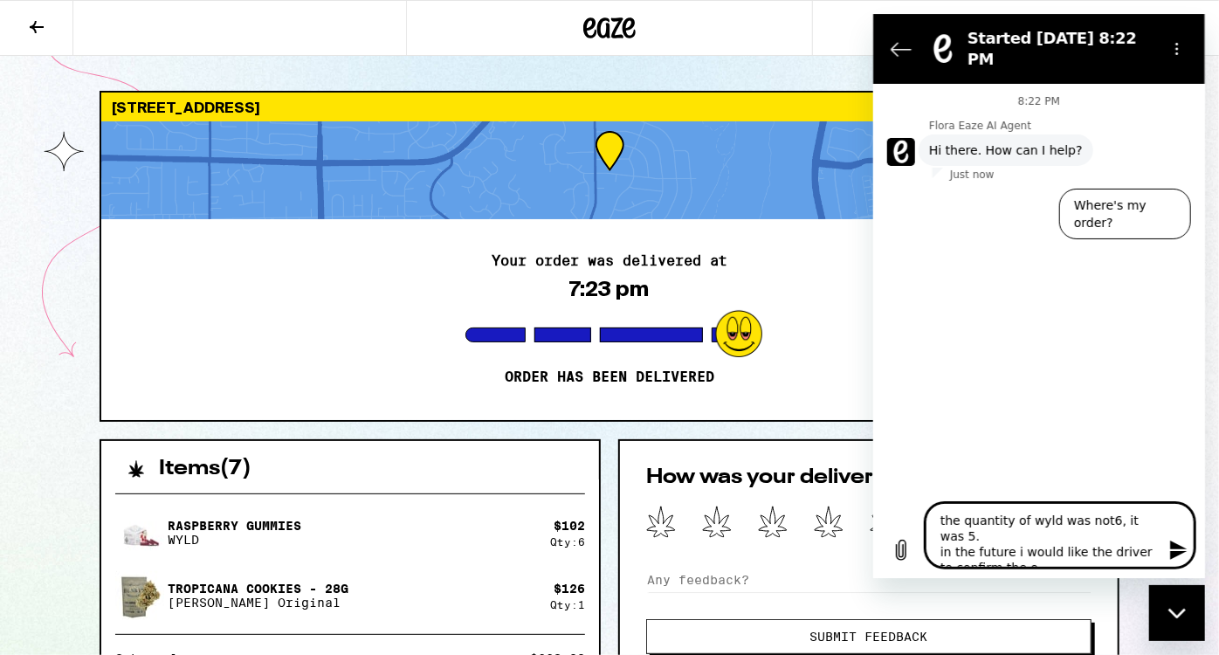
type textarea "the quantity of wyld was not6, it was 5. in the future i would like the driver …"
type textarea "x"
type textarea "the quantity of wyld was not6, it was 5. in the future i would like the driver …"
type textarea "x"
type textarea "the quantity of wyld was not6, it was 5. in the future i would like the driver …"
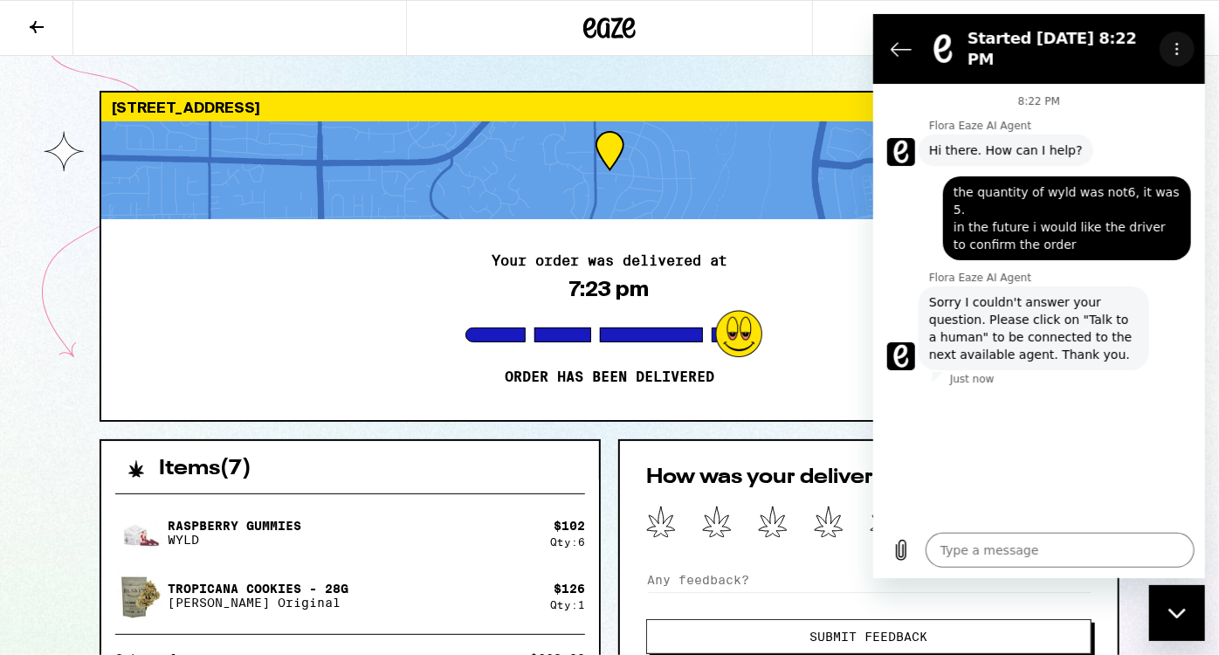
click at [1172, 45] on icon "Options menu" at bounding box center [1176, 49] width 14 height 14
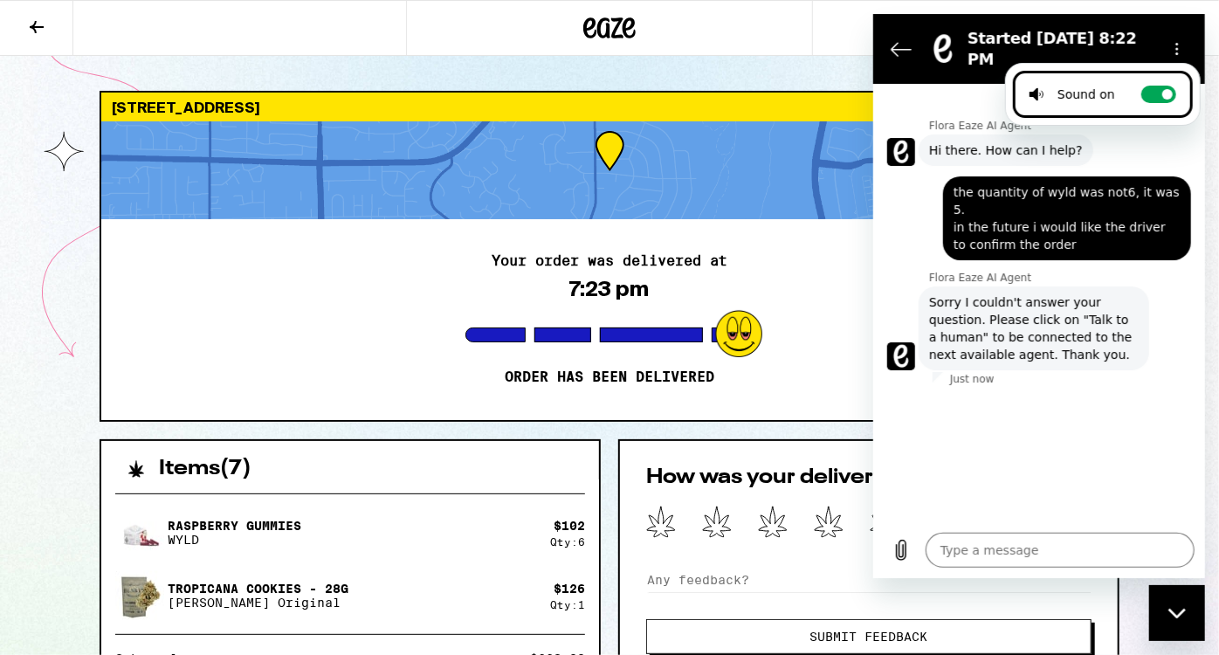
click at [997, 480] on div "8:22 PM Flora Eaze AI Agent Flora Eaze AI Agent says: Hi there. How can I help?…" at bounding box center [1038, 303] width 332 height 438
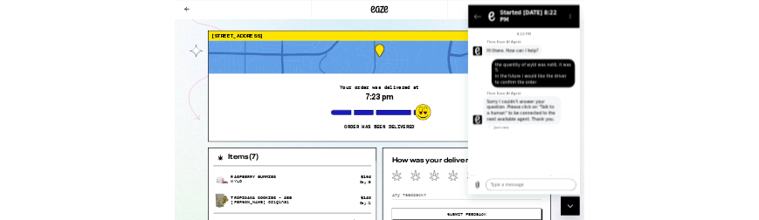
scroll to position [222, 0]
